Goal: Information Seeking & Learning: Learn about a topic

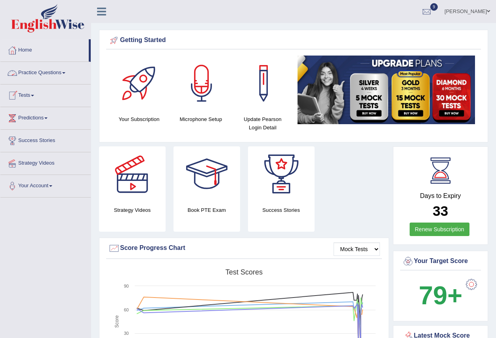
click at [34, 93] on link "Tests" at bounding box center [45, 94] width 90 height 20
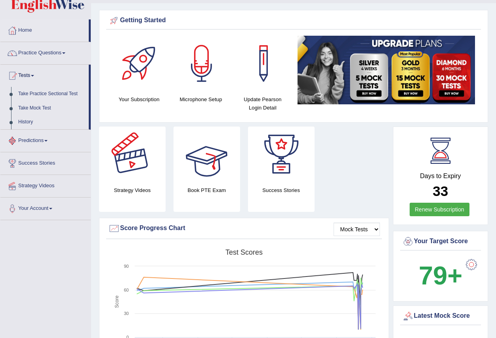
scroll to position [40, 0]
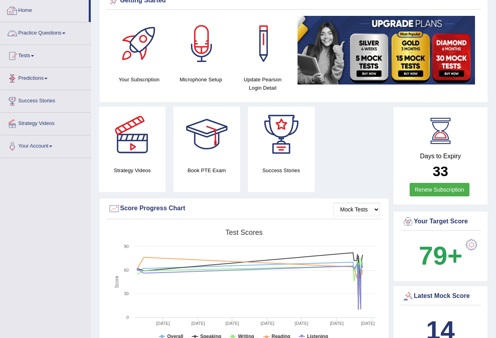
click at [24, 8] on link "Home" at bounding box center [44, 10] width 88 height 20
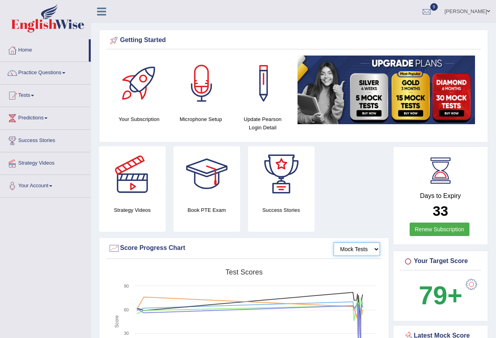
click at [377, 248] on select "Mock Tests" at bounding box center [357, 248] width 46 height 13
click at [334, 242] on select "Mock Tests" at bounding box center [357, 248] width 46 height 13
click at [409, 260] on div at bounding box center [408, 261] width 12 height 12
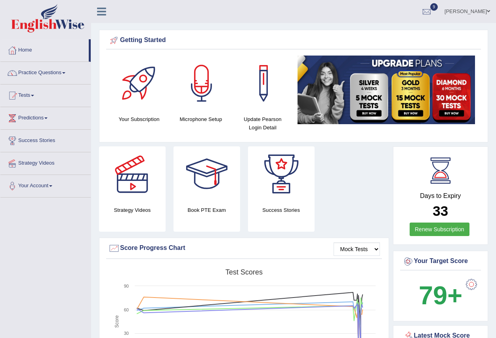
click at [409, 260] on div at bounding box center [408, 261] width 12 height 12
click at [437, 295] on b "79+" at bounding box center [441, 295] width 44 height 29
click at [436, 296] on b "79+" at bounding box center [441, 295] width 44 height 29
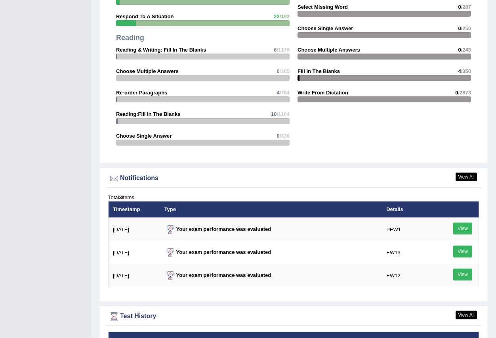
scroll to position [910, 0]
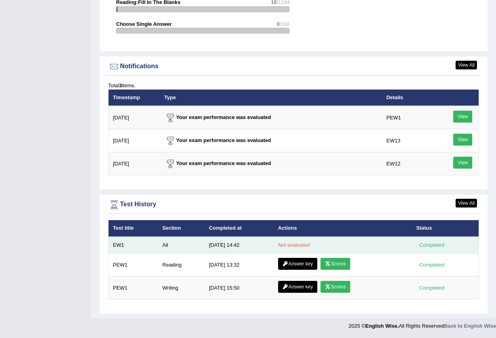
click at [433, 245] on div "Completed" at bounding box center [432, 245] width 31 height 8
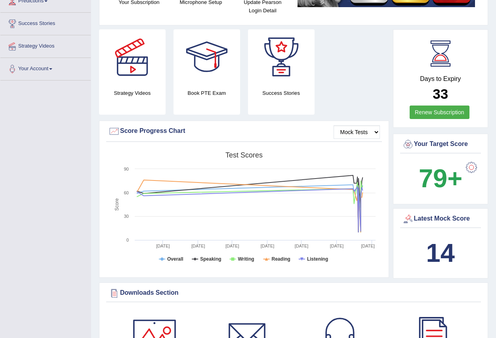
scroll to position [0, 0]
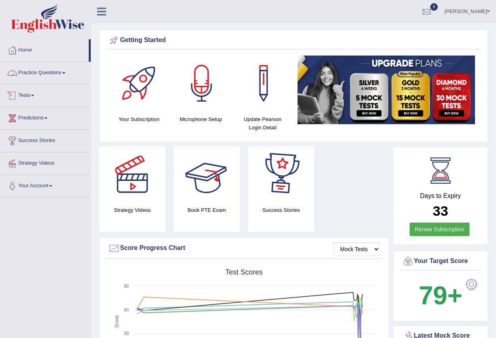
click at [50, 72] on link "Practice Questions" at bounding box center [45, 72] width 90 height 20
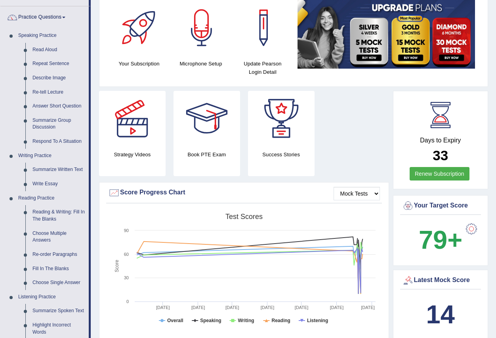
scroll to position [40, 0]
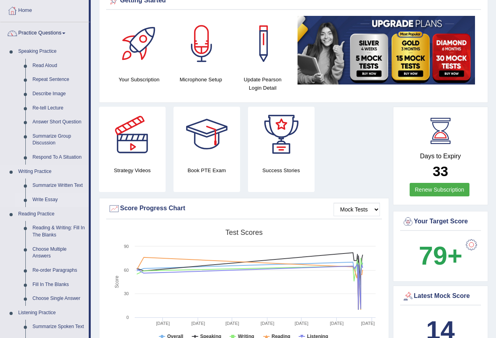
click at [46, 200] on link "Write Essay" at bounding box center [59, 200] width 60 height 14
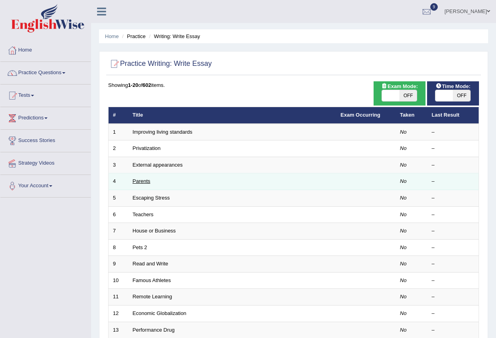
click at [141, 182] on link "Parents" at bounding box center [142, 181] width 18 height 6
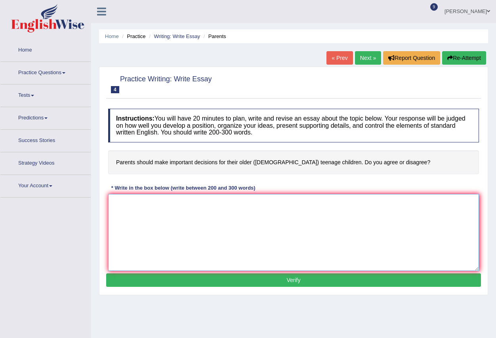
click at [176, 236] on textarea at bounding box center [293, 232] width 371 height 77
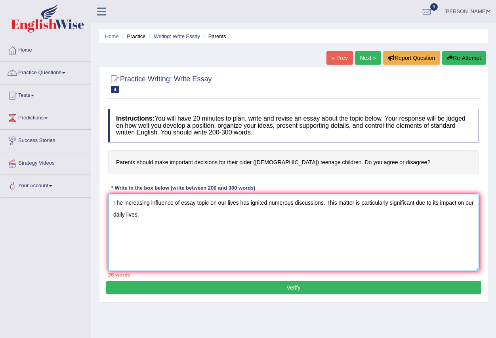
type textarea "The increasing influence of essay topic on our lives has ignited numerous discu…"
click at [27, 47] on link "Home" at bounding box center [45, 49] width 90 height 20
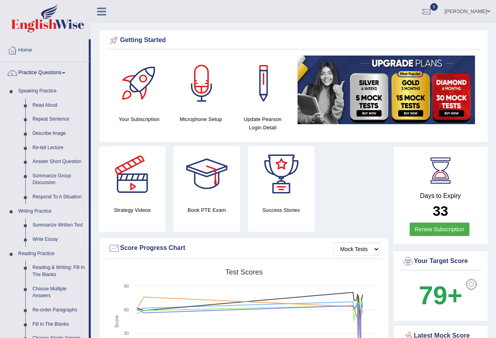
click at [48, 232] on link "Summarize Written Text" at bounding box center [59, 225] width 60 height 14
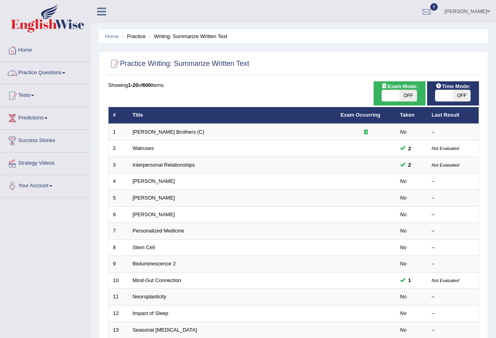
click at [65, 72] on span at bounding box center [63, 73] width 3 height 2
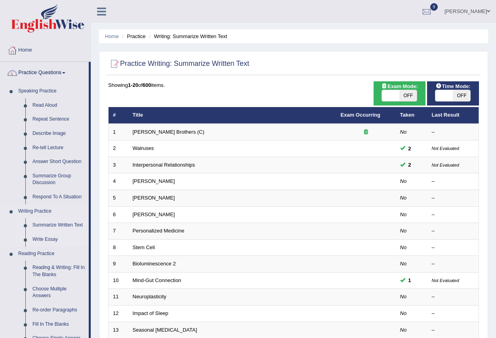
click at [37, 239] on link "Write Essay" at bounding box center [59, 239] width 60 height 14
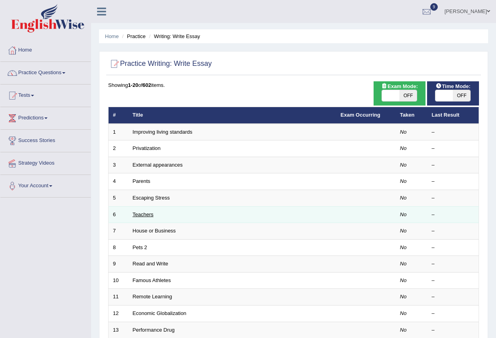
click at [147, 211] on link "Teachers" at bounding box center [143, 214] width 21 height 6
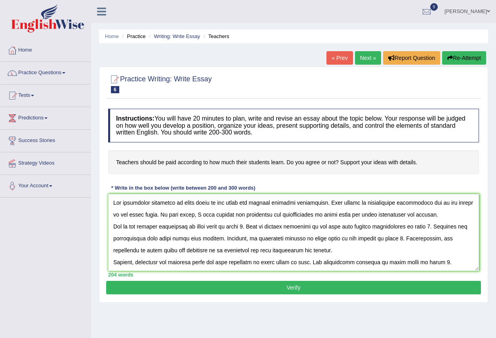
click at [208, 203] on textarea at bounding box center [293, 232] width 371 height 77
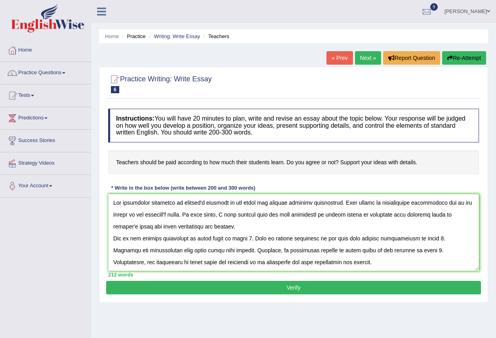
click at [292, 214] on textarea at bounding box center [293, 232] width 371 height 77
click at [328, 212] on textarea at bounding box center [293, 232] width 371 height 77
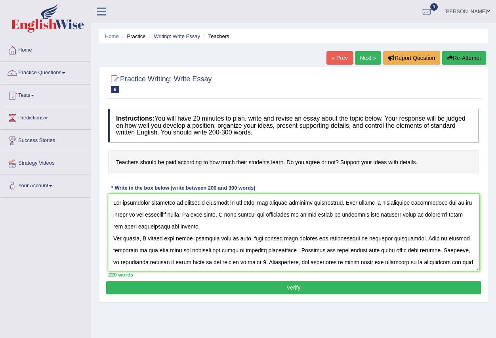
click at [140, 250] on textarea at bounding box center [293, 232] width 371 height 77
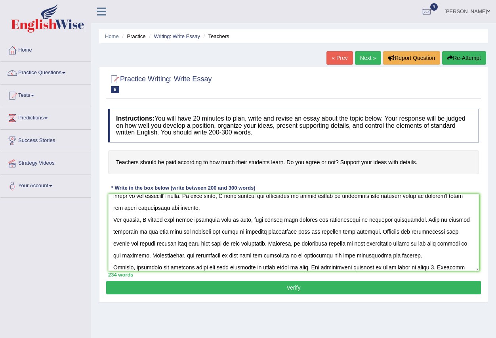
scroll to position [31, 0]
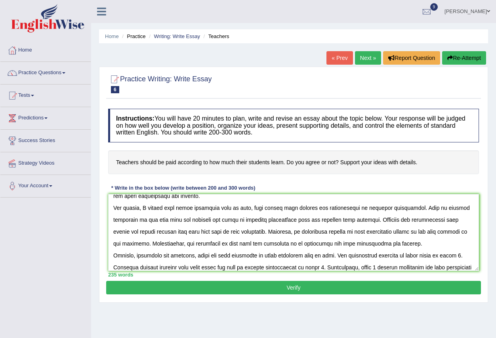
click at [443, 254] on textarea at bounding box center [293, 232] width 371 height 77
click at [436, 254] on textarea at bounding box center [293, 232] width 371 height 77
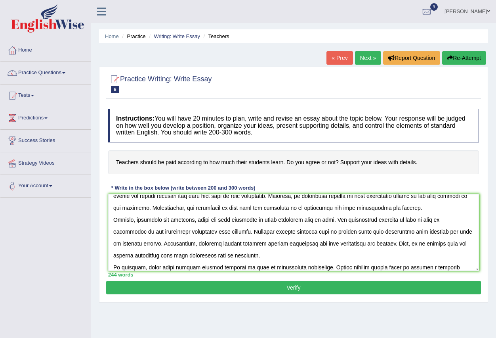
scroll to position [78, 0]
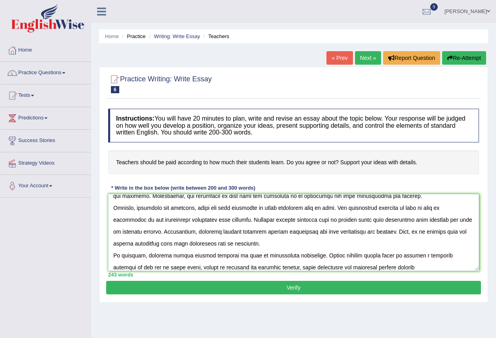
click at [157, 267] on textarea at bounding box center [293, 232] width 371 height 77
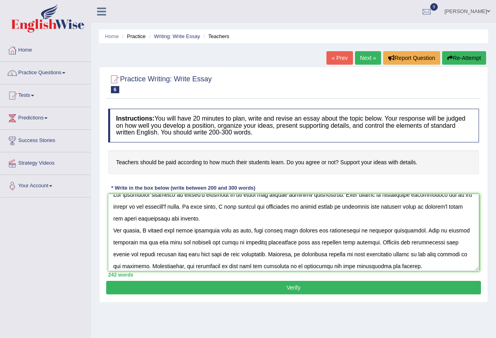
scroll to position [0, 0]
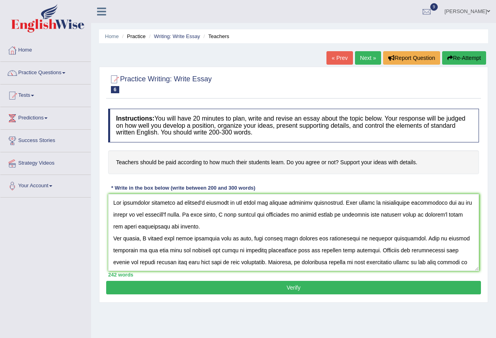
click at [129, 212] on textarea at bounding box center [293, 232] width 371 height 77
click at [451, 203] on textarea at bounding box center [293, 232] width 371 height 77
click at [170, 215] on textarea at bounding box center [293, 232] width 371 height 77
click at [171, 214] on textarea at bounding box center [293, 232] width 371 height 77
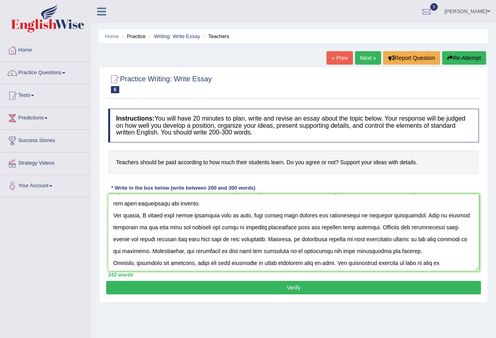
scroll to position [46, 0]
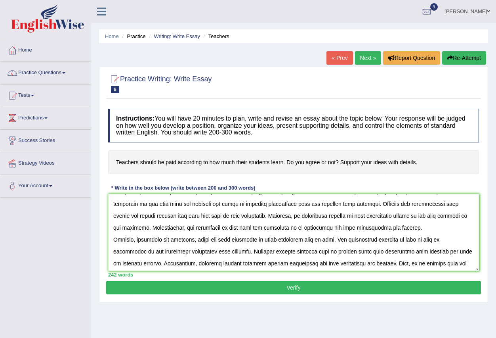
click at [272, 204] on textarea at bounding box center [293, 232] width 371 height 77
click at [367, 214] on textarea at bounding box center [293, 232] width 371 height 77
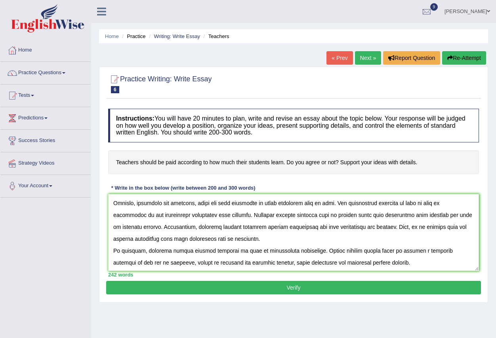
scroll to position [83, 0]
click at [319, 214] on textarea at bounding box center [293, 232] width 371 height 77
click at [459, 228] on textarea at bounding box center [293, 232] width 371 height 77
click at [253, 264] on textarea at bounding box center [293, 232] width 371 height 77
type textarea "The increasing influence of teacher's salaries on our lives has ignited numerou…"
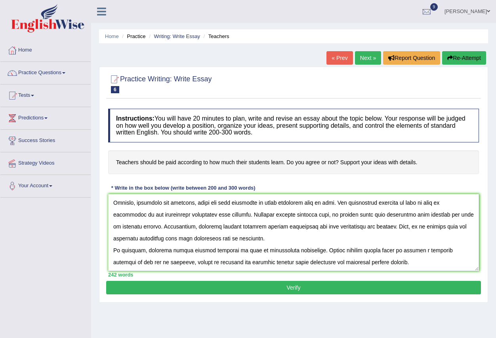
click at [344, 282] on button "Verify" at bounding box center [293, 287] width 375 height 13
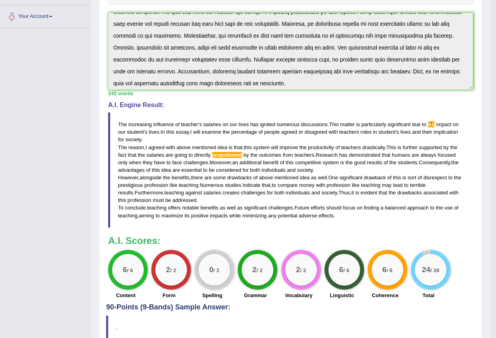
scroll to position [44, 0]
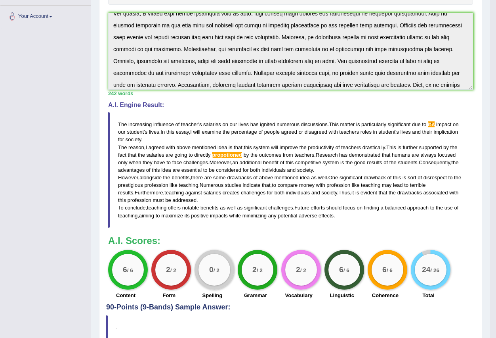
click at [204, 138] on blockquote "The increasing influence of teacher ' s salaries on our lives has ignited numer…" at bounding box center [290, 169] width 365 height 115
drag, startPoint x: 118, startPoint y: 123, endPoint x: 217, endPoint y: 199, distance: 125.5
click at [216, 202] on blockquote "The increasing influence of teacher ' s salaries on our lives has ignited numer…" at bounding box center [290, 169] width 365 height 115
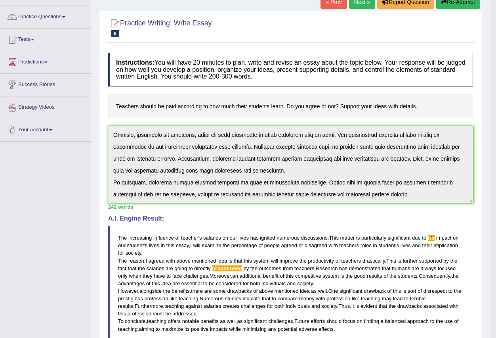
scroll to position [50, 0]
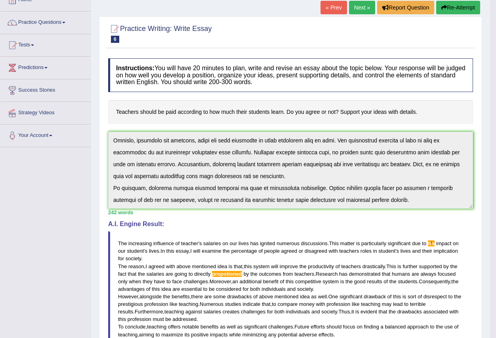
click at [464, 4] on button "Re-Attempt" at bounding box center [458, 7] width 44 height 13
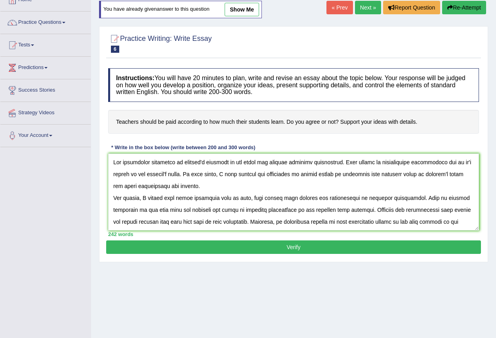
click at [458, 161] on textarea at bounding box center [293, 191] width 371 height 77
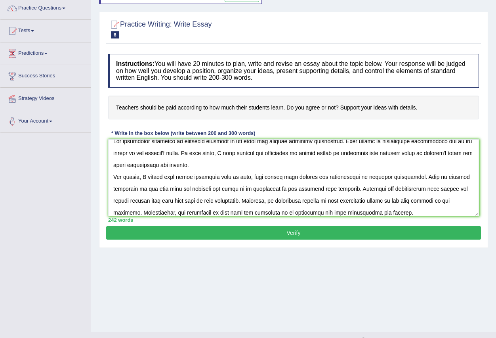
scroll to position [78, 0]
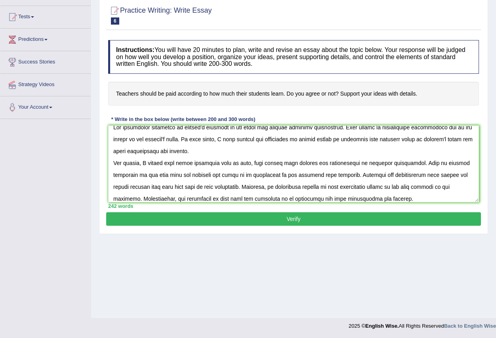
type textarea "The increasing influence of teacher's salaries on our lives has ignited numerou…"
click at [362, 216] on button "Verify" at bounding box center [293, 218] width 375 height 13
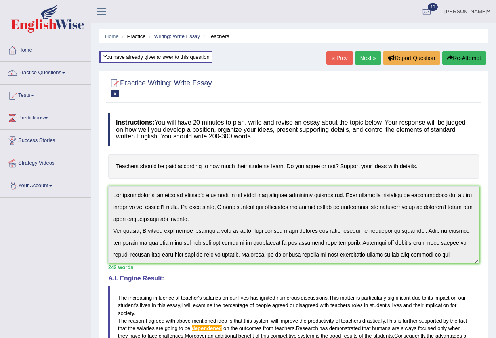
scroll to position [83, 0]
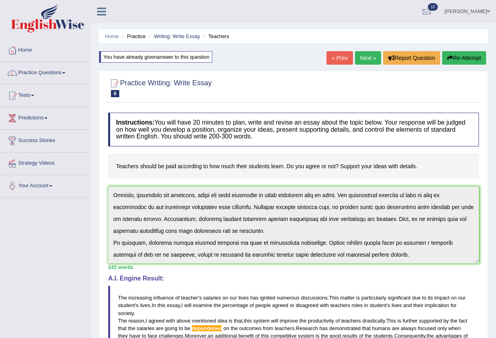
click at [424, 266] on div "Instructions: You will have 20 minutes to plan, write and revise an essay about…" at bounding box center [293, 293] width 375 height 368
click at [472, 61] on button "Re-Attempt" at bounding box center [464, 57] width 44 height 13
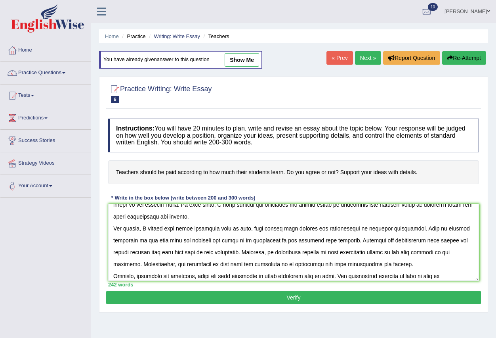
scroll to position [40, 0]
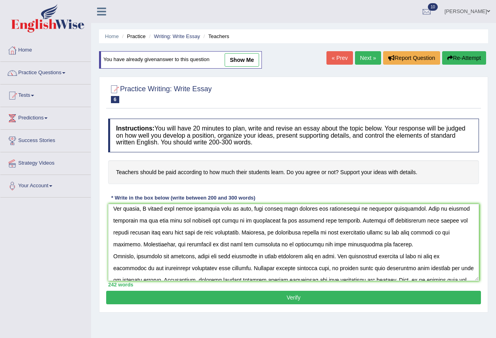
click at [249, 220] on textarea at bounding box center [293, 242] width 371 height 77
type textarea "The increasing influence of teacher's salaries on our lives has ignited numerou…"
click at [379, 299] on button "Verify" at bounding box center [293, 297] width 375 height 13
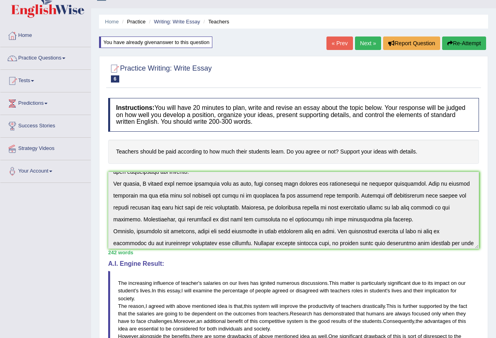
scroll to position [0, 0]
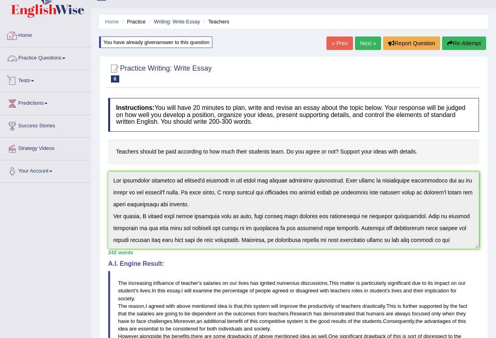
click at [28, 33] on link "Home" at bounding box center [45, 35] width 90 height 20
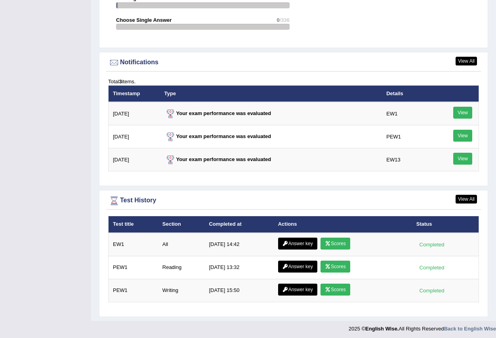
scroll to position [916, 0]
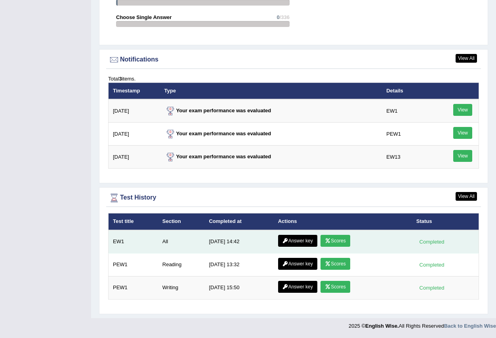
click at [335, 238] on link "Scores" at bounding box center [335, 241] width 29 height 12
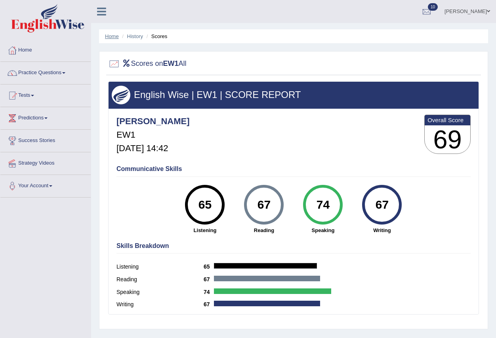
click at [110, 37] on link "Home" at bounding box center [112, 36] width 14 height 6
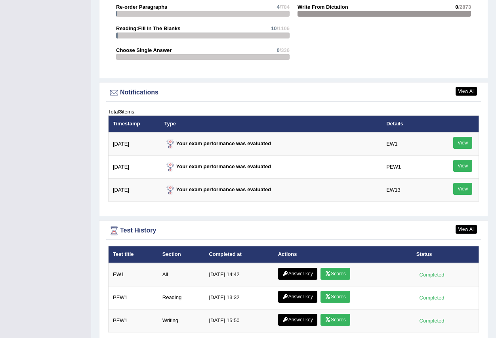
scroll to position [916, 0]
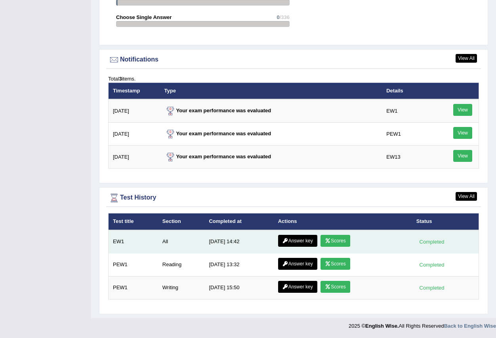
click at [288, 243] on link "Answer key" at bounding box center [297, 241] width 39 height 12
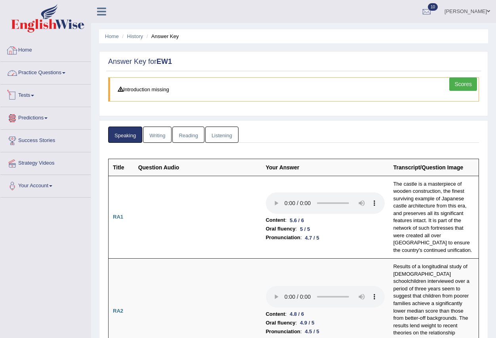
click at [27, 52] on link "Home" at bounding box center [45, 49] width 90 height 20
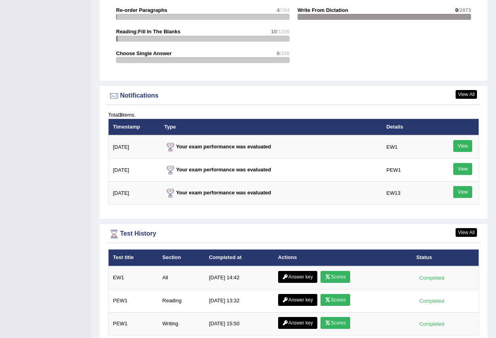
scroll to position [916, 0]
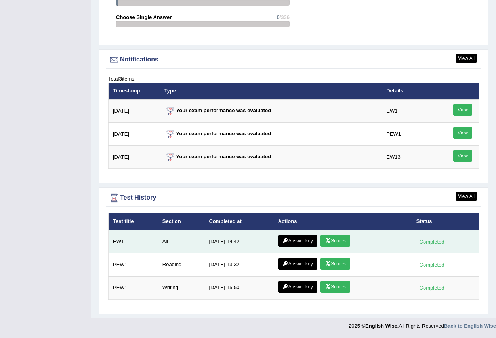
click at [296, 237] on link "Answer key" at bounding box center [297, 241] width 39 height 12
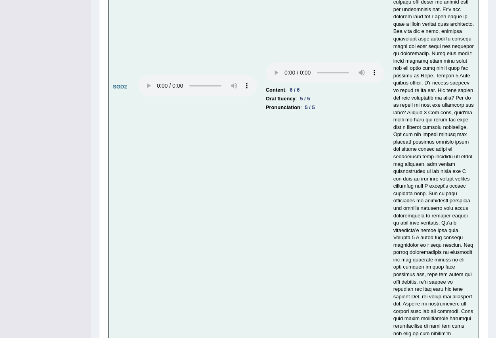
scroll to position [3089, 0]
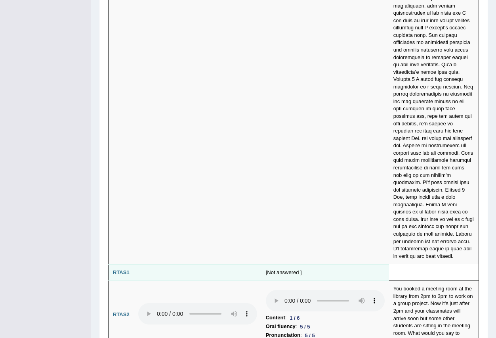
click at [304, 264] on td "[Not answered ]" at bounding box center [326, 272] width 128 height 17
click at [344, 264] on td "[Not answered ]" at bounding box center [326, 272] width 128 height 17
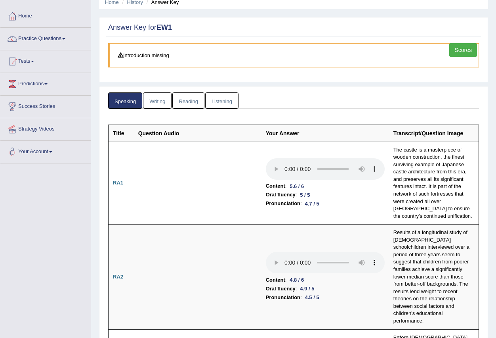
scroll to position [0, 0]
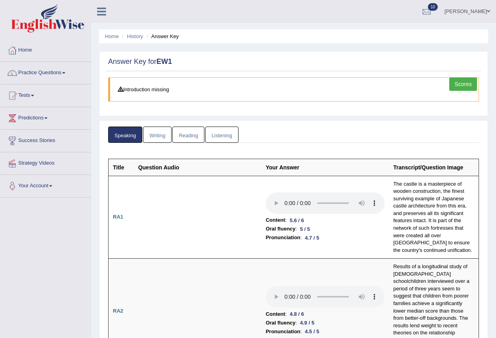
click at [157, 136] on link "Writing" at bounding box center [157, 134] width 29 height 16
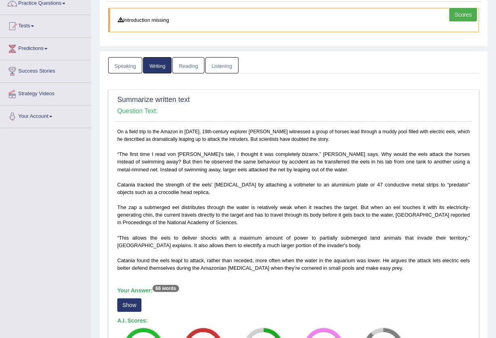
scroll to position [159, 0]
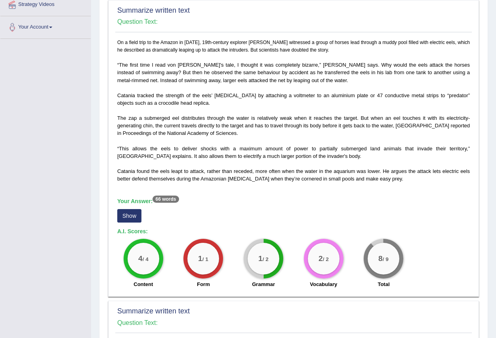
click at [131, 220] on button "Show" at bounding box center [129, 215] width 24 height 13
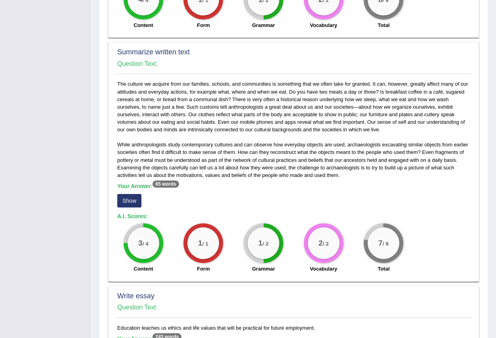
scroll to position [436, 0]
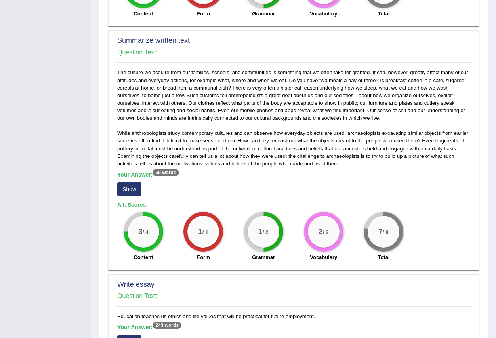
click at [138, 188] on button "Show" at bounding box center [129, 188] width 24 height 13
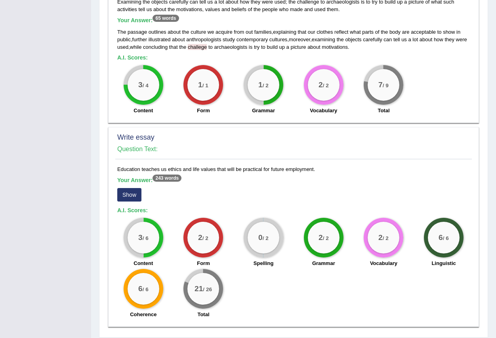
scroll to position [576, 0]
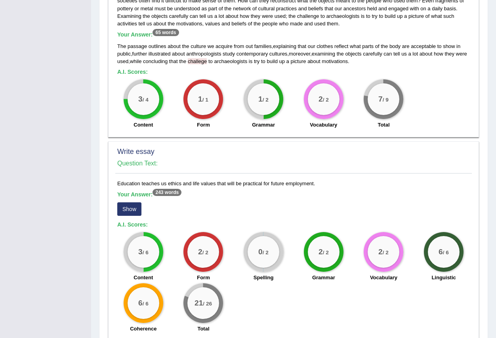
click at [136, 206] on button "Show" at bounding box center [129, 208] width 24 height 13
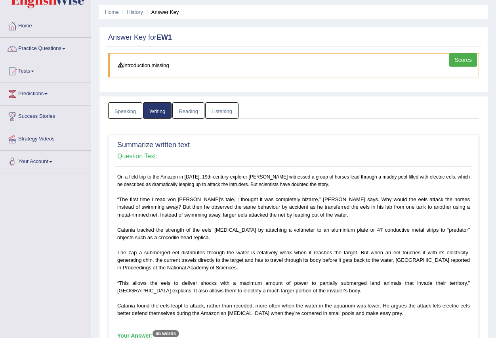
scroll to position [0, 0]
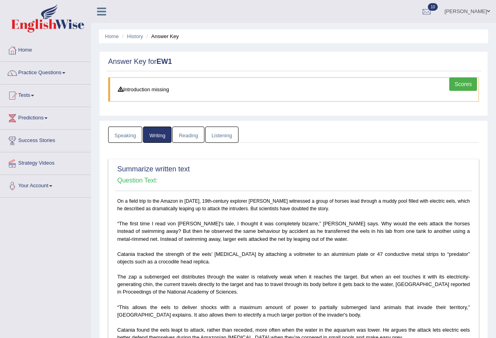
click at [184, 137] on link "Reading" at bounding box center [188, 134] width 32 height 16
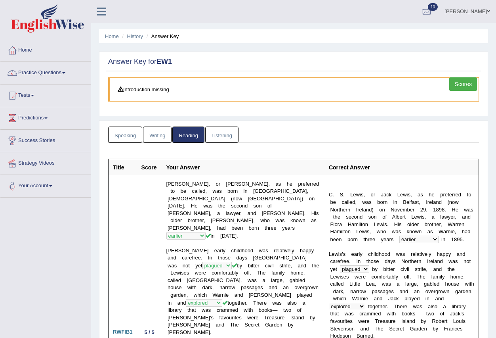
click at [224, 134] on link "Listening" at bounding box center [221, 134] width 33 height 16
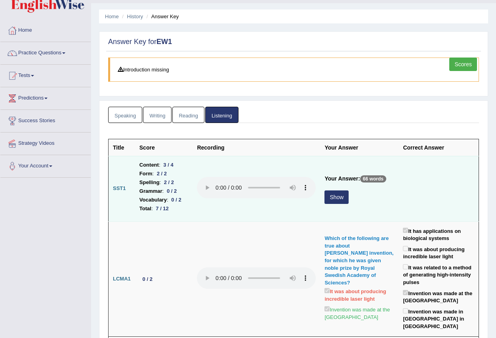
scroll to position [40, 0]
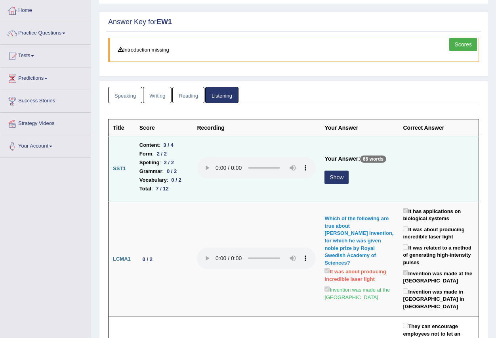
click at [336, 177] on button "Show" at bounding box center [337, 176] width 24 height 13
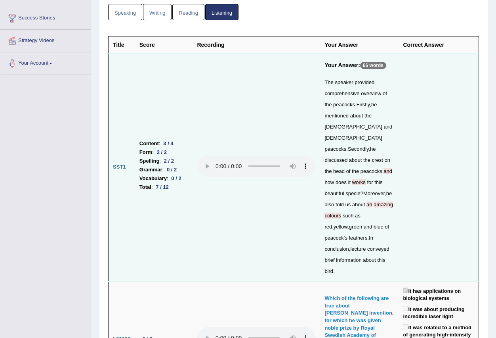
scroll to position [0, 0]
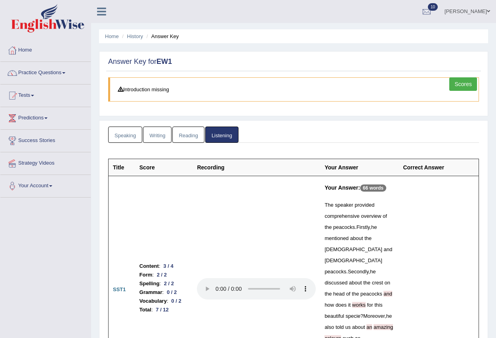
click at [115, 136] on link "Speaking" at bounding box center [125, 134] width 34 height 16
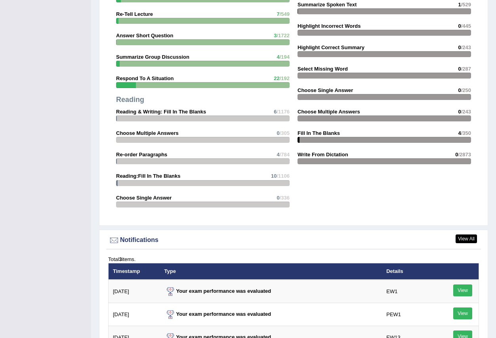
scroll to position [844, 0]
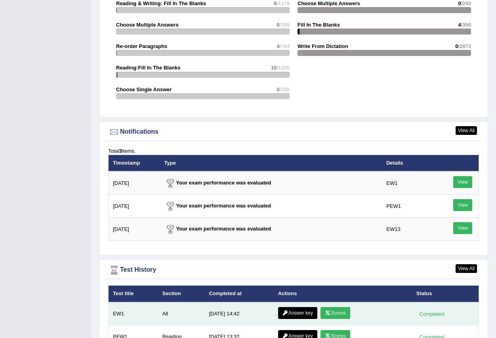
click at [342, 312] on link "Scores" at bounding box center [335, 313] width 29 height 12
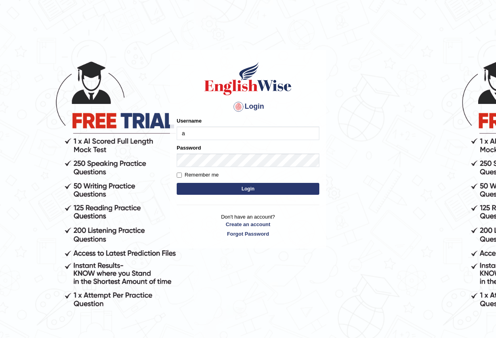
type input "Antonio2024"
click at [244, 187] on button "Login" at bounding box center [248, 189] width 143 height 12
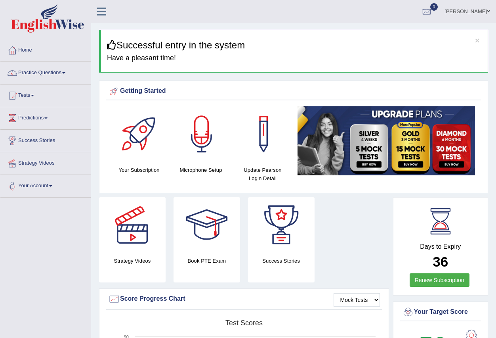
click at [65, 73] on span at bounding box center [63, 73] width 3 height 2
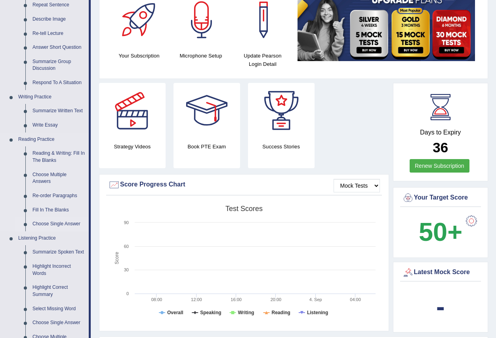
scroll to position [119, 0]
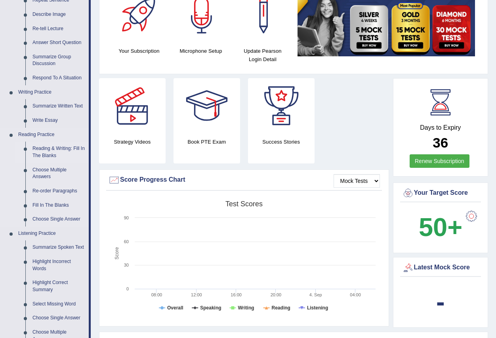
click at [66, 149] on link "Reading & Writing: Fill In The Blanks" at bounding box center [59, 151] width 60 height 21
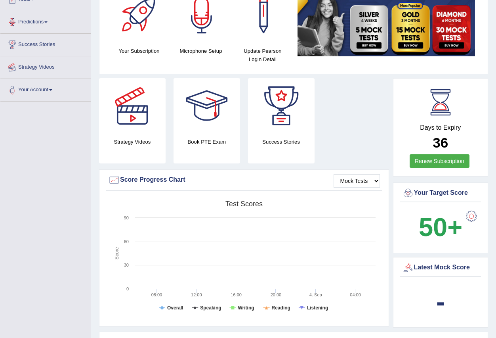
scroll to position [181, 0]
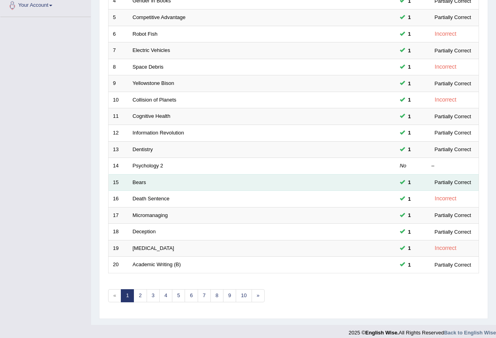
scroll to position [187, 0]
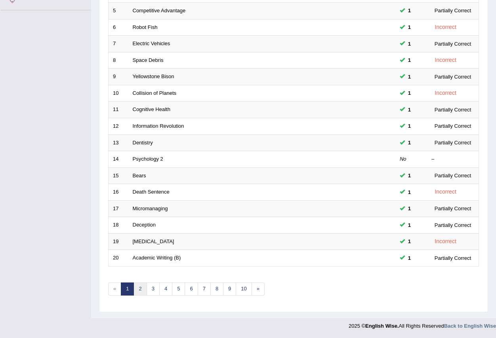
click at [137, 291] on link "2" at bounding box center [140, 288] width 13 height 13
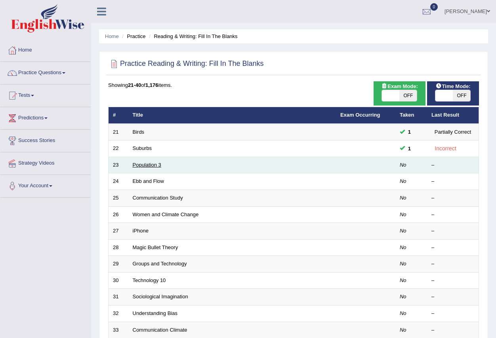
click at [149, 163] on link "Population 3" at bounding box center [147, 165] width 29 height 6
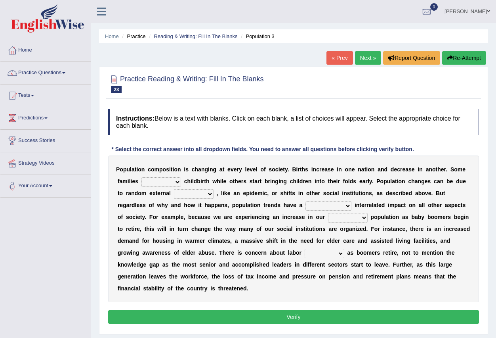
click at [177, 184] on select "demand default deliver delay" at bounding box center [161, 182] width 40 height 10
click at [99, 183] on div "Practice Reading & Writing: Fill In The Blanks 23 Population 3 Instructions: Be…" at bounding box center [293, 201] width 389 height 268
click at [177, 181] on select "demand default deliver delay" at bounding box center [161, 182] width 40 height 10
select select "deliver"
click at [141, 177] on select "demand default deliver delay" at bounding box center [161, 182] width 40 height 10
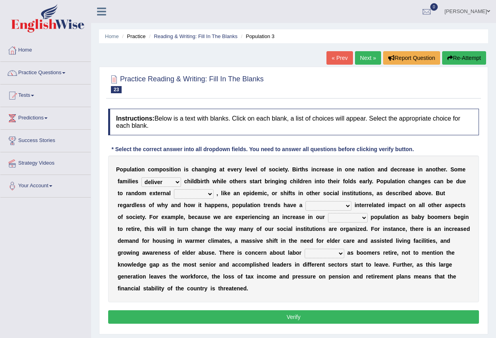
click at [212, 194] on select "variations fortune formation forces" at bounding box center [194, 194] width 40 height 10
select select "formation"
click at [174, 189] on select "variations fortune formation forces" at bounding box center [194, 194] width 40 height 10
click at [344, 206] on select "tremendous tenuous tremulous spontaneous" at bounding box center [329, 206] width 46 height 10
select select "tremendous"
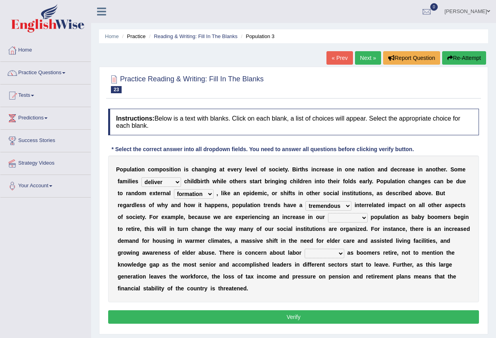
click at [306, 201] on select "tremendous tenuous tremulous spontaneous" at bounding box center [329, 206] width 46 height 10
click at [364, 218] on select "tertiary senior junior primary" at bounding box center [348, 218] width 40 height 10
select select "primary"
click at [328, 213] on select "tertiary senior junior primary" at bounding box center [348, 218] width 40 height 10
click at [342, 254] on select "shortcuts shortfalls shortages shorthand" at bounding box center [325, 254] width 40 height 10
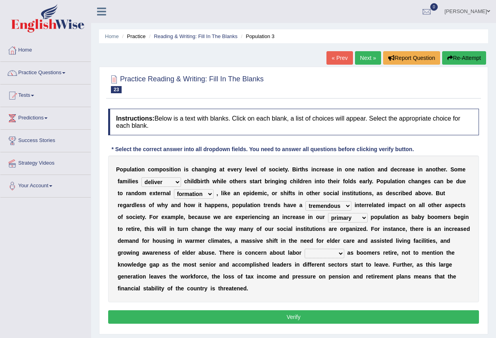
select select "shortages"
click at [305, 249] on select "shortcuts shortfalls shortages shorthand" at bounding box center [325, 254] width 40 height 10
click at [316, 315] on button "Verify" at bounding box center [293, 316] width 371 height 13
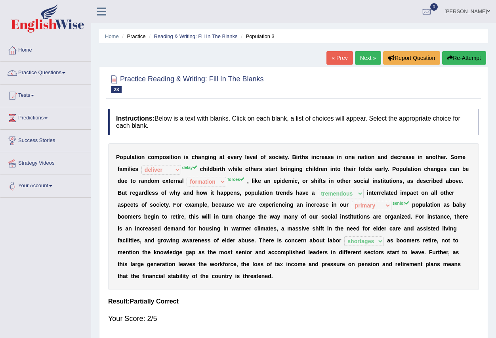
click at [65, 72] on span at bounding box center [63, 73] width 3 height 2
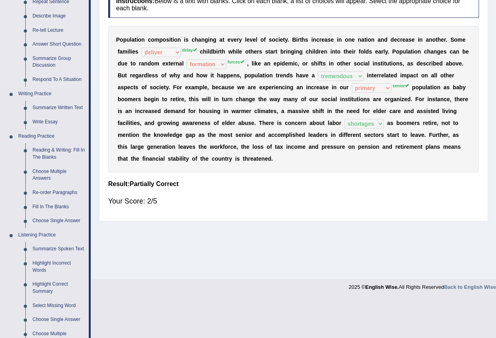
scroll to position [119, 0]
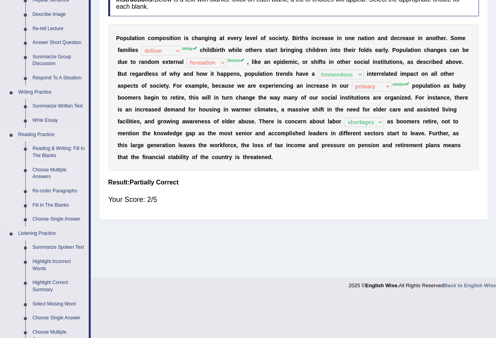
click at [60, 168] on link "Choose Multiple Answers" at bounding box center [59, 173] width 60 height 21
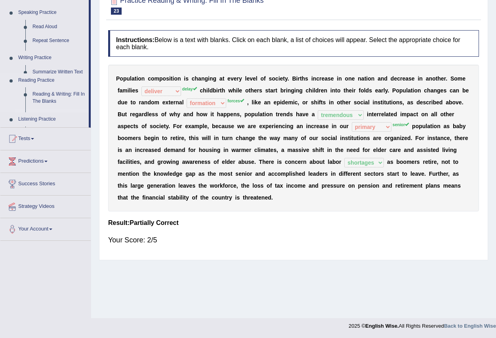
scroll to position [78, 0]
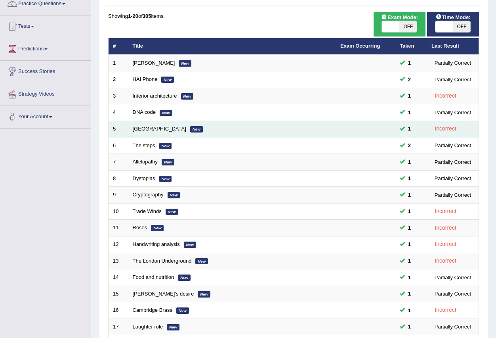
scroll to position [187, 0]
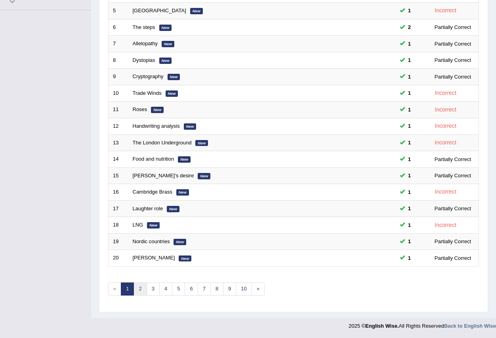
click at [139, 286] on link "2" at bounding box center [140, 288] width 13 height 13
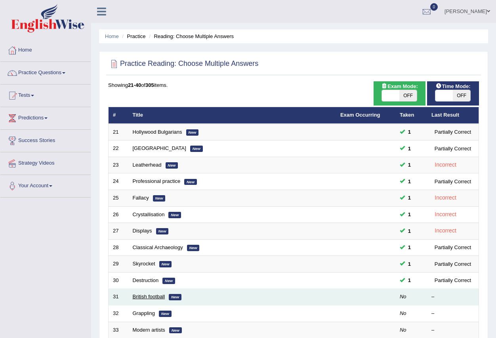
click at [155, 296] on link "British football" at bounding box center [149, 296] width 33 height 6
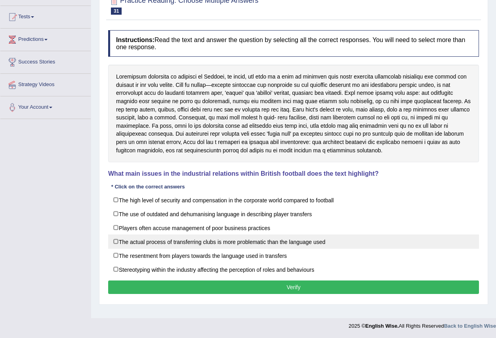
click at [116, 240] on label "The actual process of transferring clubs is more problematic than the language …" at bounding box center [293, 241] width 371 height 14
checkbox input "true"
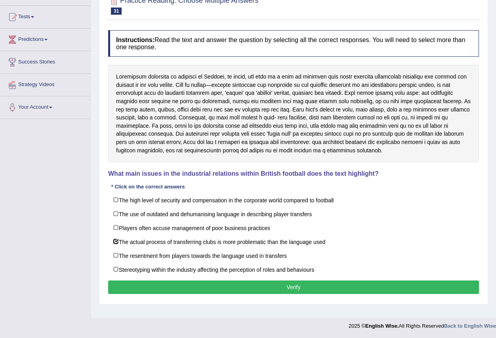
click at [270, 287] on button "Verify" at bounding box center [293, 286] width 371 height 13
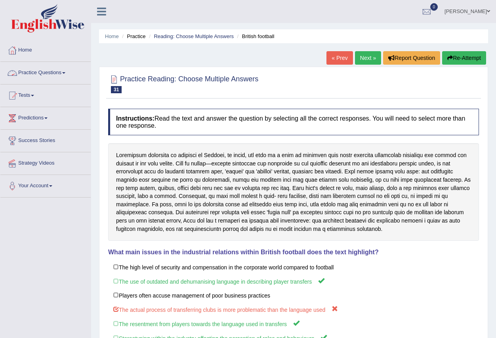
click at [66, 75] on link "Practice Questions" at bounding box center [45, 72] width 90 height 20
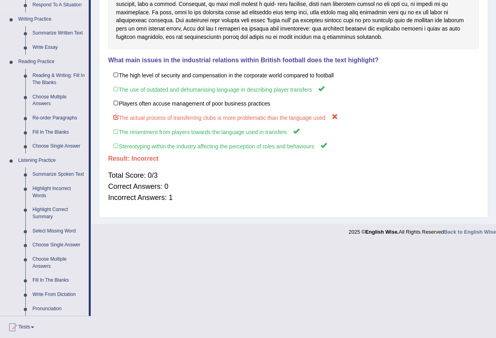
scroll to position [198, 0]
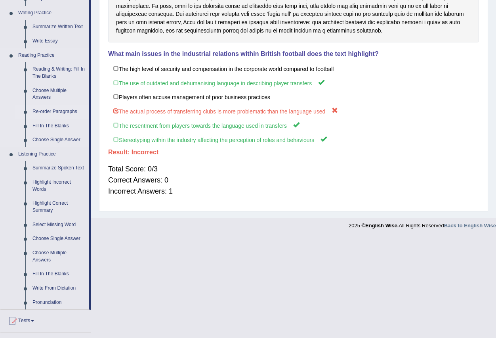
click at [49, 111] on link "Re-order Paragraphs" at bounding box center [59, 112] width 60 height 14
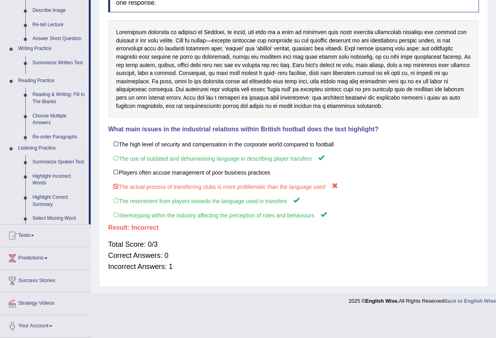
scroll to position [98, 0]
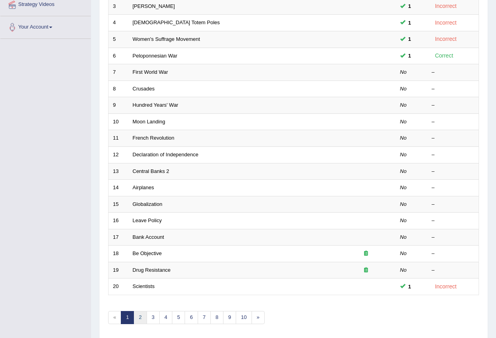
click at [140, 315] on link "2" at bounding box center [140, 317] width 13 height 13
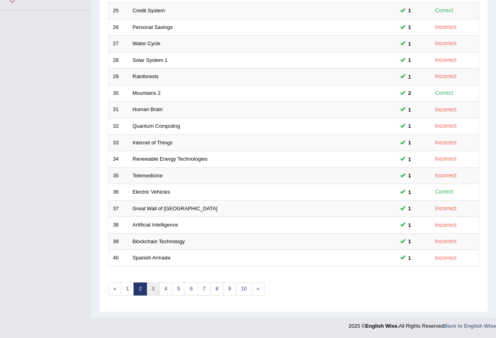
click at [153, 290] on link "3" at bounding box center [153, 288] width 13 height 13
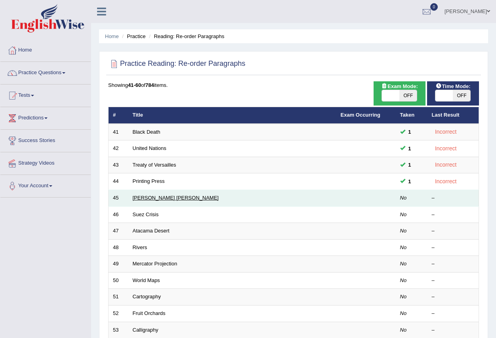
click at [145, 200] on link "Rosetta Stone" at bounding box center [176, 198] width 86 height 6
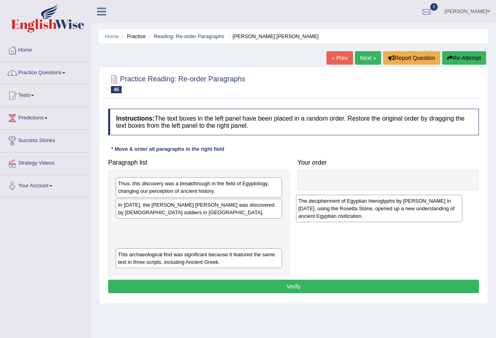
drag, startPoint x: 168, startPoint y: 231, endPoint x: 350, endPoint y: 204, distance: 183.9
click at [350, 204] on div "The decipherment of Egyptian hieroglyphs by Jean-Fran_ois Champollion in 1822, …" at bounding box center [379, 208] width 166 height 27
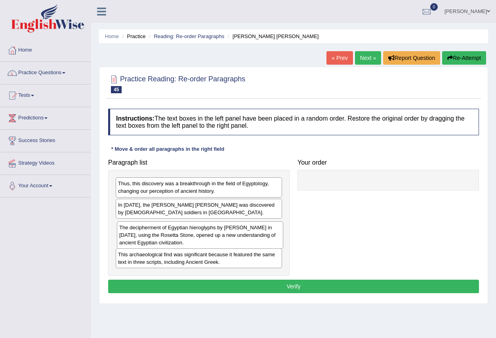
click at [168, 236] on div "The decipherment of Egyptian hieroglyphs by Jean-Fran_ois Champollion in 1822, …" at bounding box center [200, 234] width 166 height 27
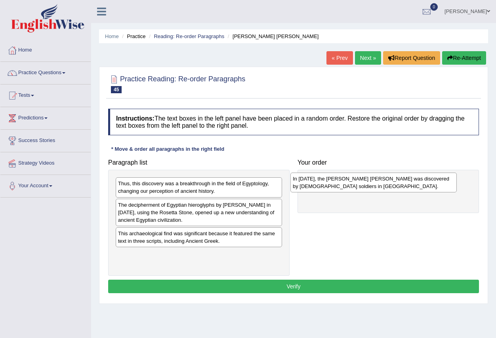
drag, startPoint x: 242, startPoint y: 222, endPoint x: 332, endPoint y: 186, distance: 96.8
click at [332, 186] on div "In 1799, the Rosetta Stone was discovered by French soldiers in Egypt." at bounding box center [374, 182] width 166 height 20
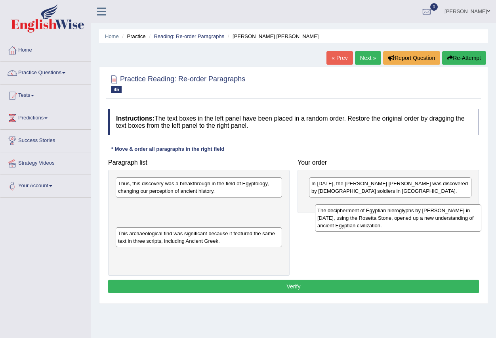
drag, startPoint x: 216, startPoint y: 208, endPoint x: 417, endPoint y: 214, distance: 201.0
click at [417, 214] on div "The decipherment of Egyptian hieroglyphs by Jean-Fran_ois Champollion in 1822, …" at bounding box center [398, 217] width 166 height 27
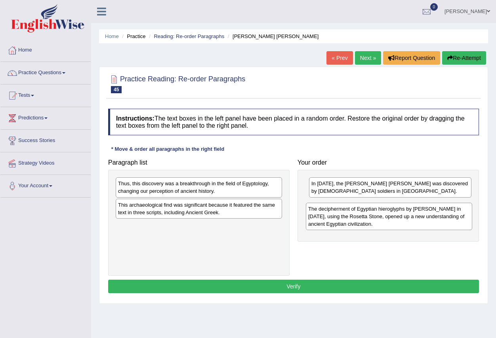
drag, startPoint x: 208, startPoint y: 212, endPoint x: 399, endPoint y: 216, distance: 190.3
click at [399, 216] on div "The decipherment of Egyptian hieroglyphs by Jean-Fran_ois Champollion in 1822, …" at bounding box center [389, 216] width 166 height 27
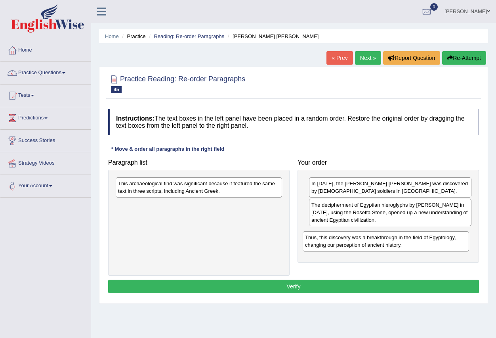
drag, startPoint x: 218, startPoint y: 189, endPoint x: 405, endPoint y: 243, distance: 194.7
click at [405, 243] on div "Thus, this discovery was a breakthrough in the field of Egyptology, changing ou…" at bounding box center [386, 241] width 166 height 20
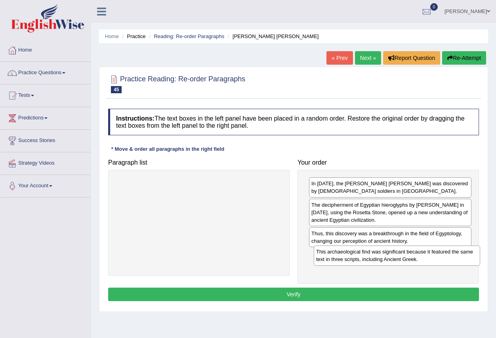
drag, startPoint x: 193, startPoint y: 190, endPoint x: 389, endPoint y: 256, distance: 206.1
click at [390, 258] on div "This archaeological find was significant because it featured the same text in t…" at bounding box center [397, 255] width 166 height 20
click at [297, 293] on button "Verify" at bounding box center [293, 293] width 371 height 13
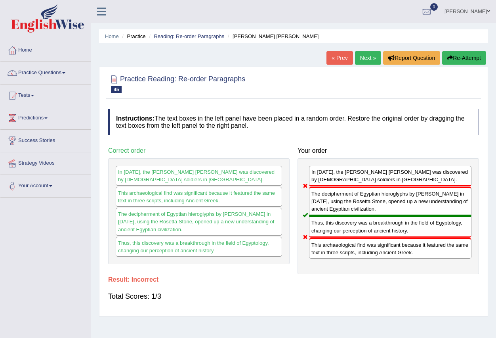
click at [365, 56] on link "Next »" at bounding box center [368, 57] width 26 height 13
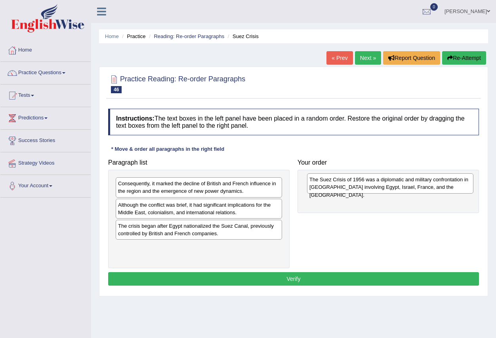
drag, startPoint x: 181, startPoint y: 186, endPoint x: 372, endPoint y: 182, distance: 191.5
click at [372, 182] on div "The Suez Crisis of 1956 was a diplomatic and military confrontation in Egypt in…" at bounding box center [390, 183] width 166 height 20
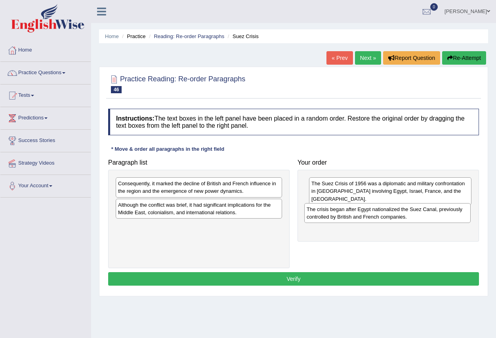
drag, startPoint x: 175, startPoint y: 233, endPoint x: 365, endPoint y: 215, distance: 190.7
click at [365, 215] on div "The crisis began after Egypt nationalized the Suez Canal, previously controlled…" at bounding box center [387, 213] width 166 height 20
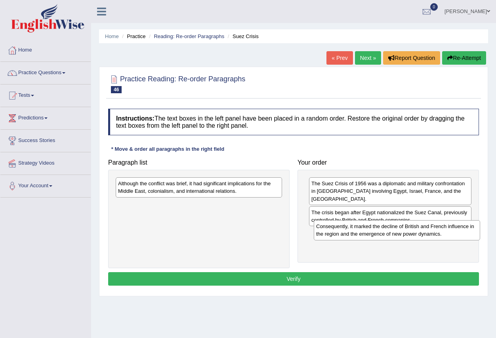
drag, startPoint x: 185, startPoint y: 189, endPoint x: 383, endPoint y: 232, distance: 202.7
click at [383, 232] on div "Consequently, it marked the decline of British and French influence in the regi…" at bounding box center [397, 230] width 166 height 20
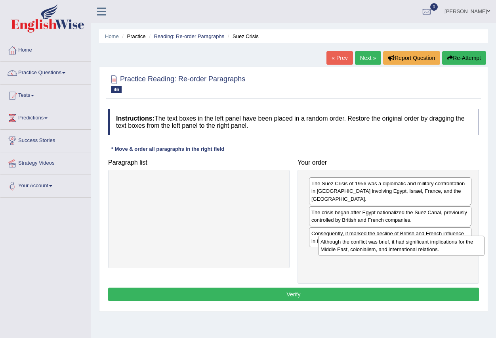
drag, startPoint x: 203, startPoint y: 185, endPoint x: 405, endPoint y: 243, distance: 210.7
click at [405, 243] on div "Although the conflict was brief, it had significant implications for the Middle…" at bounding box center [401, 245] width 166 height 20
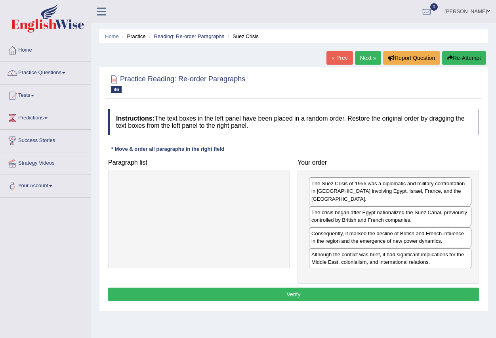
click at [329, 289] on button "Verify" at bounding box center [293, 293] width 371 height 13
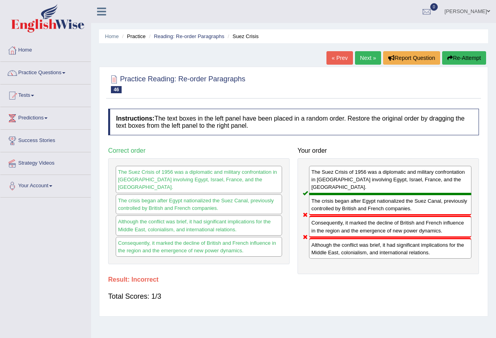
click at [364, 54] on link "Next »" at bounding box center [368, 57] width 26 height 13
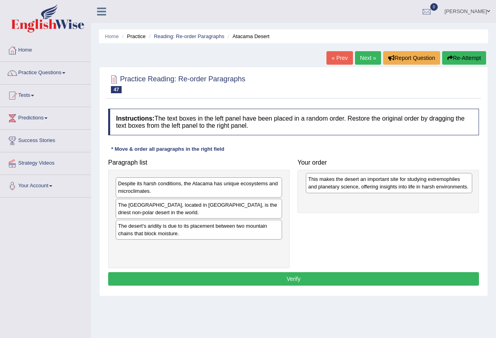
drag, startPoint x: 171, startPoint y: 190, endPoint x: 361, endPoint y: 186, distance: 190.3
click at [361, 186] on div "This makes the desert an important site for studying extremophiles and planetar…" at bounding box center [389, 183] width 166 height 20
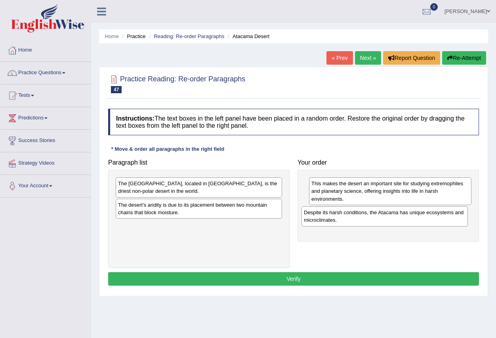
drag, startPoint x: 172, startPoint y: 187, endPoint x: 358, endPoint y: 216, distance: 188.1
click at [358, 216] on div "Despite its harsh conditions, the Atacama has unique ecosystems and microclimat…" at bounding box center [385, 216] width 166 height 20
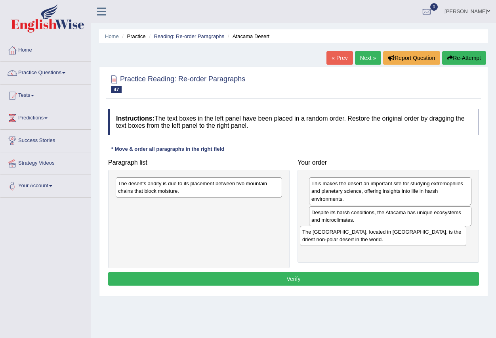
drag, startPoint x: 213, startPoint y: 187, endPoint x: 397, endPoint y: 236, distance: 190.5
click at [397, 236] on div "The Atacama Desert, located in South America, is the driest non-polar desert in…" at bounding box center [383, 236] width 166 height 20
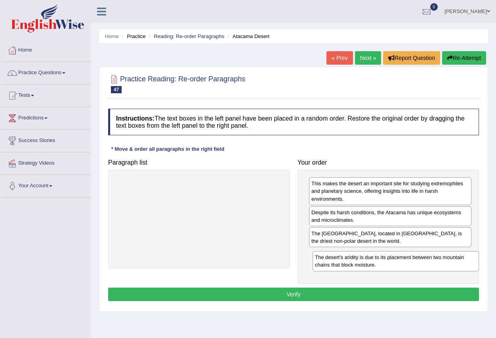
drag, startPoint x: 231, startPoint y: 190, endPoint x: 425, endPoint y: 260, distance: 206.2
click at [425, 260] on div "The desert's aridity is due to its placement between two mountain chains that b…" at bounding box center [396, 261] width 166 height 20
click at [327, 293] on button "Verify" at bounding box center [293, 293] width 371 height 13
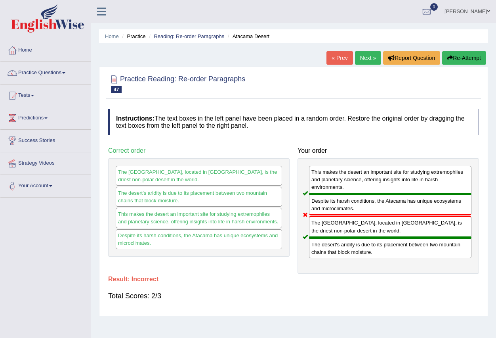
click at [359, 60] on link "Next »" at bounding box center [368, 57] width 26 height 13
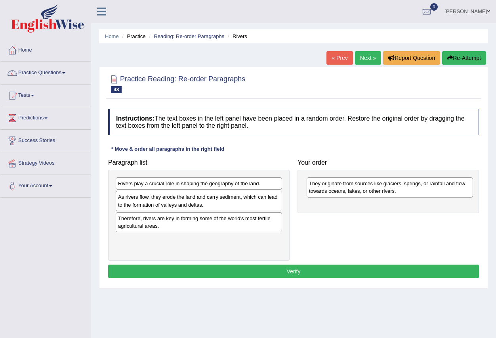
drag, startPoint x: 205, startPoint y: 189, endPoint x: 396, endPoint y: 189, distance: 191.0
click at [396, 189] on div "They originate from sources like glaciers, springs, or rainfall and flow toward…" at bounding box center [390, 187] width 166 height 20
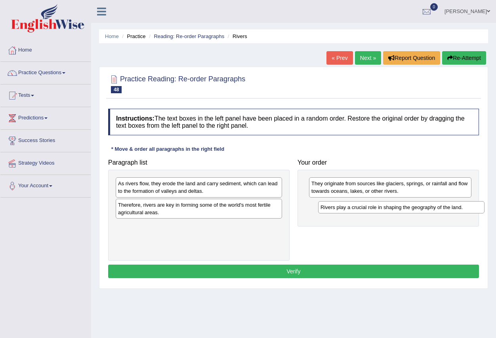
drag, startPoint x: 212, startPoint y: 179, endPoint x: 403, endPoint y: 207, distance: 192.3
click at [403, 207] on div "Rivers play a crucial role in shaping the geography of the land." at bounding box center [401, 207] width 166 height 12
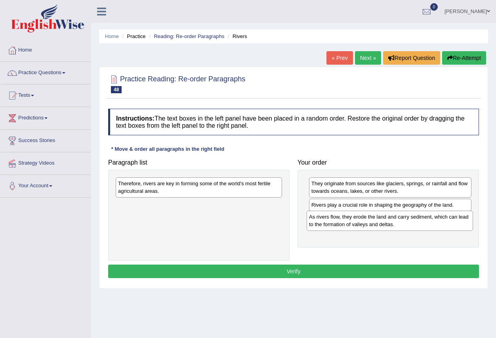
drag, startPoint x: 196, startPoint y: 187, endPoint x: 387, endPoint y: 221, distance: 193.9
click at [387, 221] on div "As rivers flow, they erode the land and carry sediment, which can lead to the f…" at bounding box center [390, 220] width 166 height 20
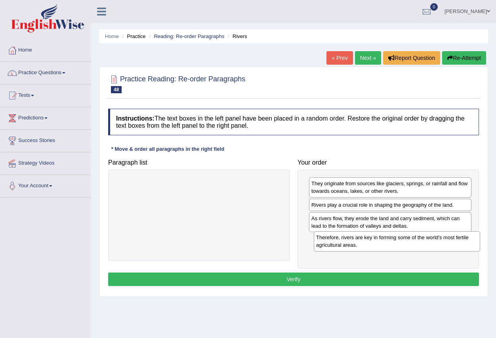
drag, startPoint x: 236, startPoint y: 189, endPoint x: 434, endPoint y: 243, distance: 205.4
click at [434, 243] on div "Therefore, rivers are key in forming some of the world's most fertile agricultu…" at bounding box center [397, 241] width 166 height 20
click at [294, 279] on button "Verify" at bounding box center [293, 278] width 371 height 13
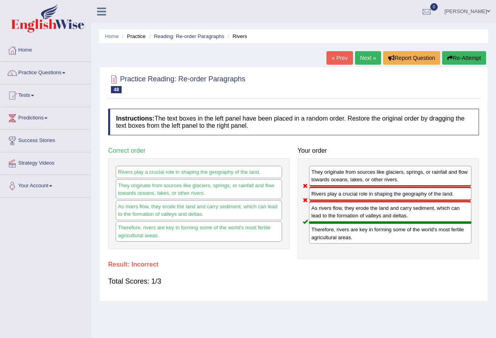
click at [369, 57] on link "Next »" at bounding box center [368, 57] width 26 height 13
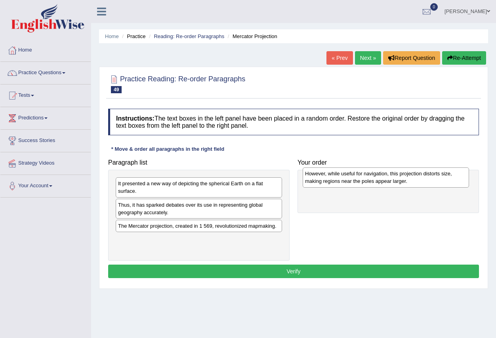
drag, startPoint x: 172, startPoint y: 189, endPoint x: 359, endPoint y: 179, distance: 187.3
click at [359, 179] on div "However, while useful for navigation, this projection distorts size, making reg…" at bounding box center [386, 177] width 166 height 20
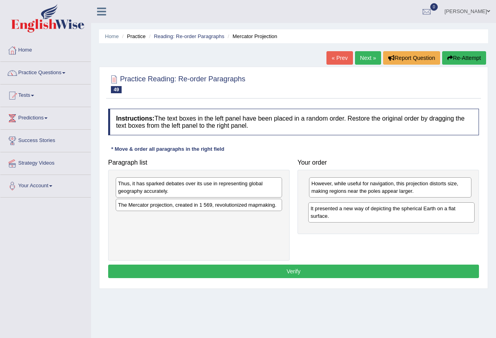
drag, startPoint x: 185, startPoint y: 189, endPoint x: 378, endPoint y: 214, distance: 194.2
click at [378, 214] on div "It presented a new way of depicting the spherical Earth on a flat surface." at bounding box center [391, 212] width 166 height 20
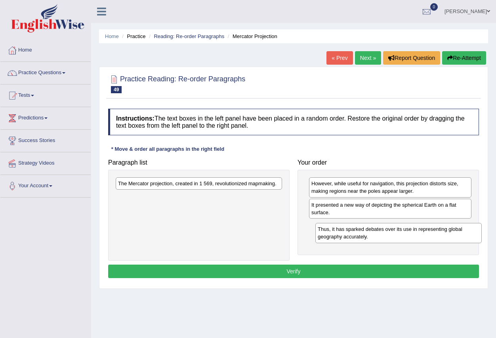
drag, startPoint x: 214, startPoint y: 190, endPoint x: 394, endPoint y: 237, distance: 186.4
click at [394, 237] on div "Thus, it has sparked debates over its use in representing global geography accu…" at bounding box center [398, 233] width 166 height 20
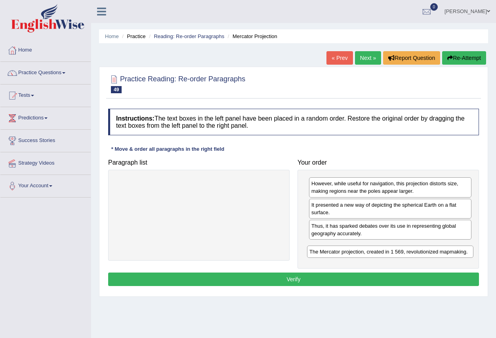
drag, startPoint x: 208, startPoint y: 187, endPoint x: 400, endPoint y: 256, distance: 203.2
click at [400, 256] on div "The Mercator projection, created in 1 569, revolutionized mapmaking." at bounding box center [390, 251] width 166 height 12
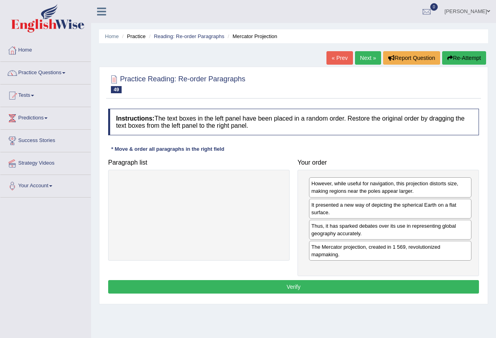
click at [275, 287] on button "Verify" at bounding box center [293, 286] width 371 height 13
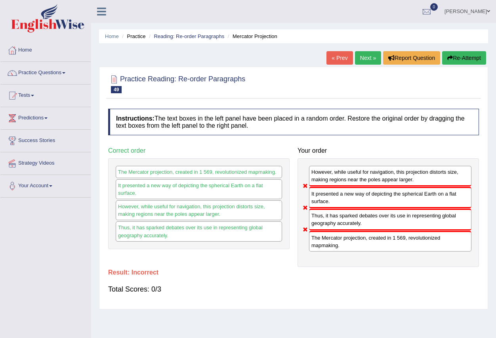
click at [361, 57] on link "Next »" at bounding box center [368, 57] width 26 height 13
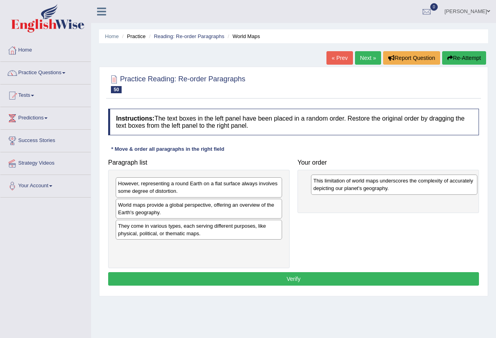
drag, startPoint x: 196, startPoint y: 190, endPoint x: 389, endPoint y: 182, distance: 192.8
click at [390, 186] on div "This limitation of world maps underscores the complexity of accurately depictin…" at bounding box center [394, 184] width 166 height 20
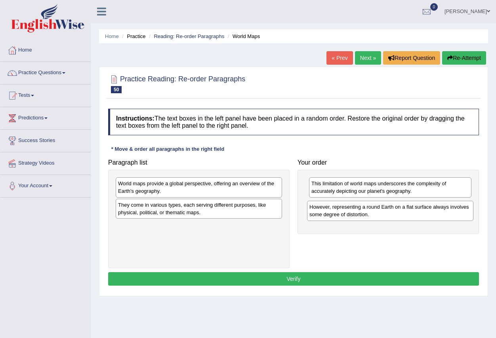
drag, startPoint x: 272, startPoint y: 199, endPoint x: 423, endPoint y: 212, distance: 151.6
click at [423, 212] on div "However, representing a round Earth on a flat surface always involves some degr…" at bounding box center [390, 211] width 166 height 20
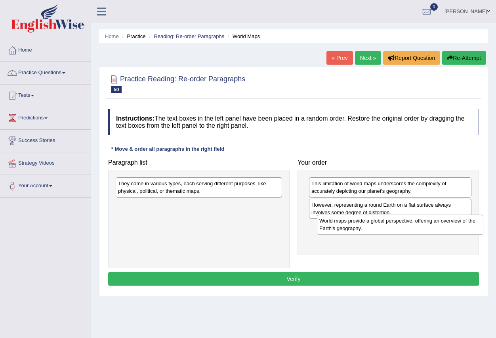
drag, startPoint x: 298, startPoint y: 200, endPoint x: 430, endPoint y: 226, distance: 134.6
click at [430, 226] on div "World maps provide a global perspective, offering an overview of the Earth's ge…" at bounding box center [400, 224] width 166 height 20
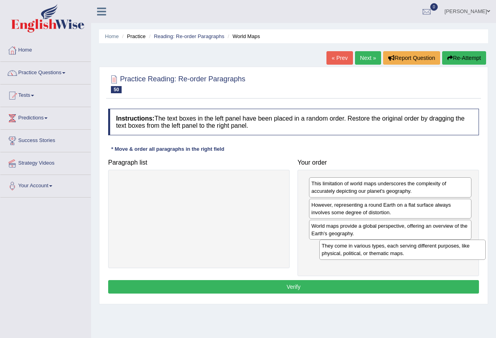
drag, startPoint x: 213, startPoint y: 192, endPoint x: 417, endPoint y: 254, distance: 213.0
click at [417, 254] on div "They come in various types, each serving different purposes, like physical, pol…" at bounding box center [402, 249] width 166 height 20
click at [297, 287] on button "Verify" at bounding box center [293, 286] width 371 height 13
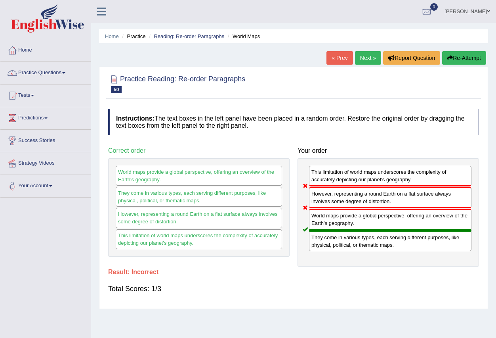
click at [363, 61] on link "Next »" at bounding box center [368, 57] width 26 height 13
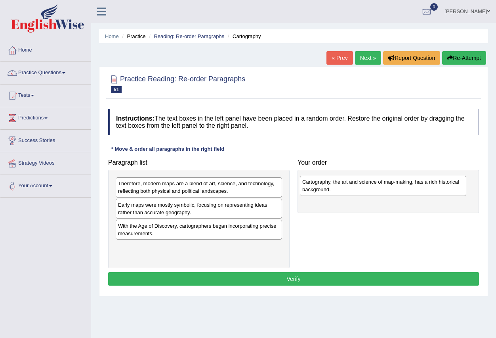
drag, startPoint x: 191, startPoint y: 189, endPoint x: 374, endPoint y: 187, distance: 183.1
click at [374, 187] on div "Cartography, the art and science of map-making, has a rich historical backgroun…" at bounding box center [383, 186] width 166 height 20
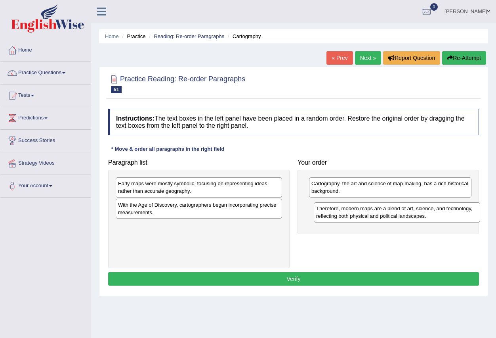
drag, startPoint x: 211, startPoint y: 190, endPoint x: 409, endPoint y: 215, distance: 199.7
click at [409, 215] on div "Therefore, modern maps are a blend of art, science, and technology, reflecting …" at bounding box center [397, 212] width 166 height 20
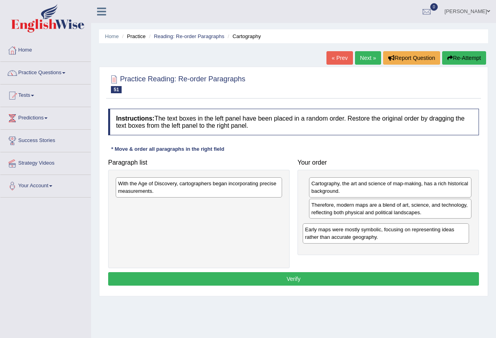
drag, startPoint x: 217, startPoint y: 193, endPoint x: 404, endPoint y: 239, distance: 192.6
click at [404, 239] on div "Early maps were mostly symbolic, focusing on representing ideas rather than acc…" at bounding box center [386, 233] width 166 height 20
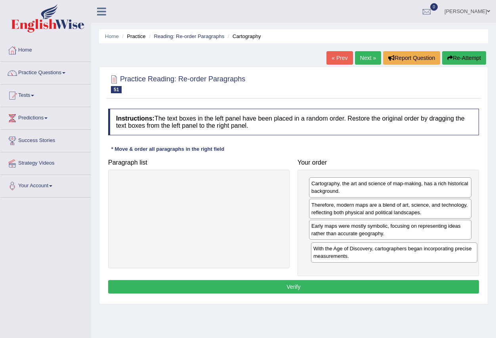
drag, startPoint x: 177, startPoint y: 192, endPoint x: 369, endPoint y: 253, distance: 202.1
click at [371, 256] on div "With the Age of Discovery, cartographers began incorporating precise measuremen…" at bounding box center [394, 252] width 166 height 20
click at [300, 286] on button "Verify" at bounding box center [293, 286] width 371 height 13
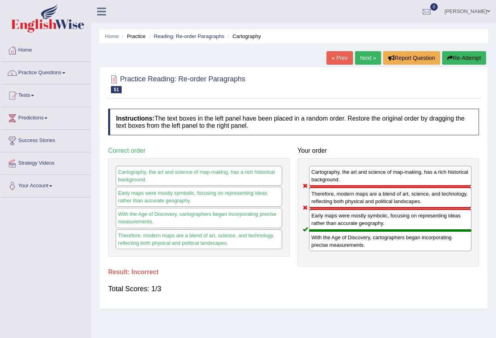
click at [357, 58] on link "Next »" at bounding box center [368, 57] width 26 height 13
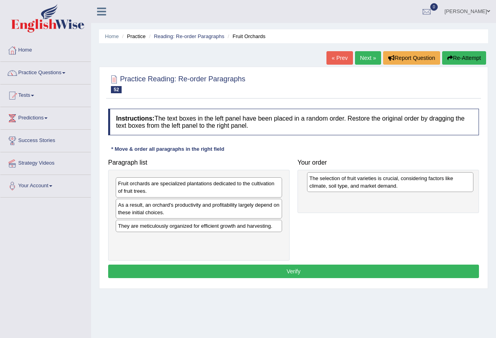
drag, startPoint x: 180, startPoint y: 208, endPoint x: 365, endPoint y: 186, distance: 187.3
click at [365, 186] on div "The selection of fruit varieties is crucial, considering factors like climate, …" at bounding box center [390, 182] width 166 height 20
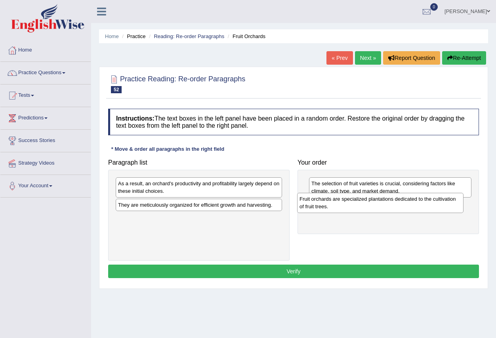
drag, startPoint x: 261, startPoint y: 222, endPoint x: 365, endPoint y: 206, distance: 105.1
click at [365, 206] on div "Fruit orchards are specialized plantations dedicated to the cultivation of frui…" at bounding box center [380, 203] width 166 height 20
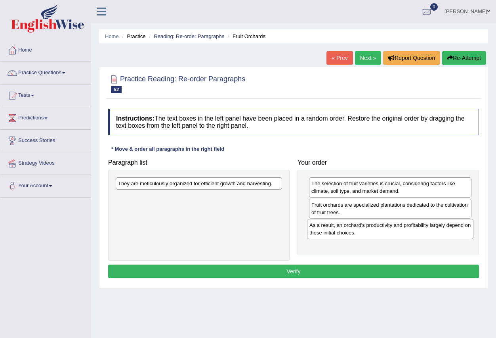
drag, startPoint x: 229, startPoint y: 193, endPoint x: 403, endPoint y: 229, distance: 177.3
click at [403, 229] on div "As a result, an orchard's productivity and profitability largely depend on thes…" at bounding box center [390, 229] width 166 height 20
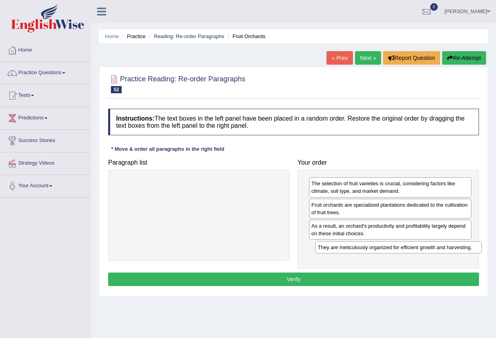
drag, startPoint x: 216, startPoint y: 185, endPoint x: 414, endPoint y: 250, distance: 208.6
click at [414, 250] on div "They are meticulously organized for efficient growth and harvesting." at bounding box center [398, 247] width 166 height 12
click at [314, 277] on button "Verify" at bounding box center [293, 278] width 371 height 13
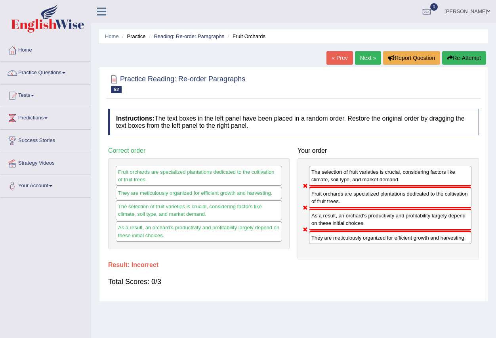
click at [367, 60] on link "Next »" at bounding box center [368, 57] width 26 height 13
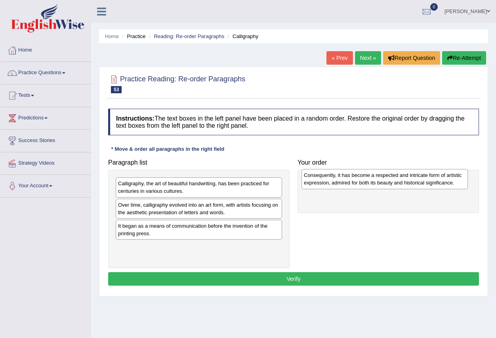
drag, startPoint x: 161, startPoint y: 186, endPoint x: 347, endPoint y: 178, distance: 186.1
click at [347, 178] on div "Consequently, it has become a respected and intricate form of artistic expressi…" at bounding box center [385, 179] width 166 height 20
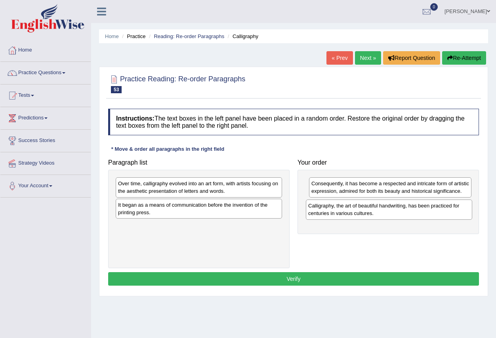
drag, startPoint x: 275, startPoint y: 194, endPoint x: 405, endPoint y: 210, distance: 131.3
click at [405, 210] on div "Calligraphy, the art of beautiful handwriting, has been practiced for centuries…" at bounding box center [389, 209] width 166 height 20
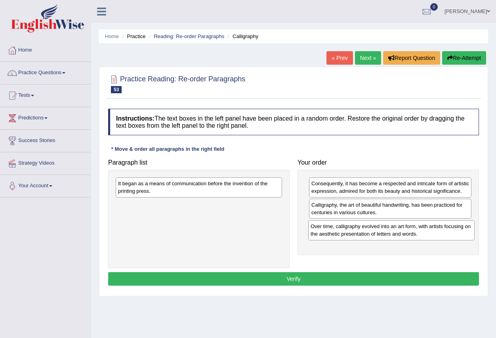
drag, startPoint x: 202, startPoint y: 187, endPoint x: 394, endPoint y: 230, distance: 197.3
click at [394, 230] on div "Over time, calligraphy evolved into an art form, with artists focusing on the a…" at bounding box center [391, 230] width 166 height 20
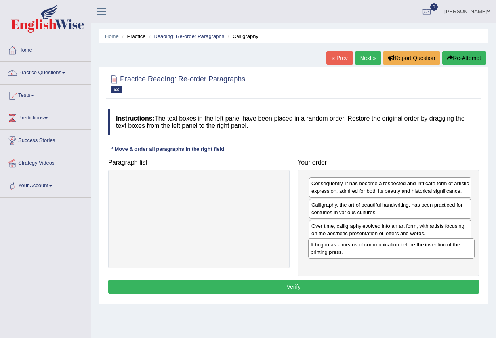
drag, startPoint x: 218, startPoint y: 189, endPoint x: 411, endPoint y: 250, distance: 202.1
click at [411, 250] on div "It began as a means of communication before the invention of the printing press." at bounding box center [391, 248] width 166 height 20
click at [310, 285] on button "Verify" at bounding box center [293, 286] width 371 height 13
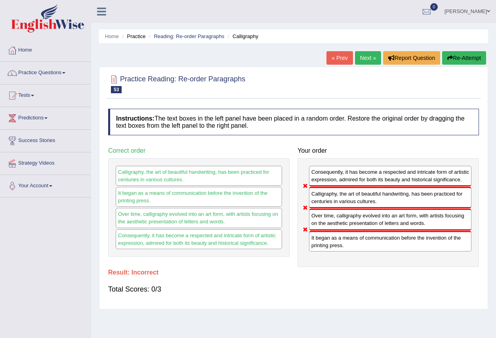
click at [367, 57] on link "Next »" at bounding box center [368, 57] width 26 height 13
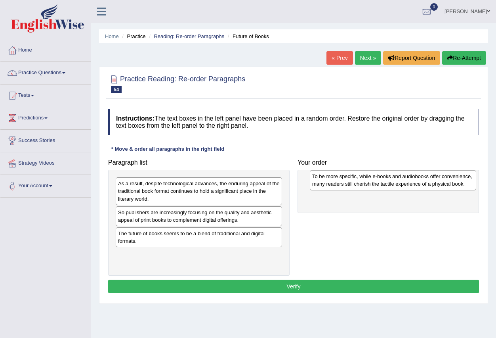
drag, startPoint x: 175, startPoint y: 189, endPoint x: 369, endPoint y: 182, distance: 194.3
click at [369, 182] on div "To be more specific, while e-books and audiobooks offer convenience, many reade…" at bounding box center [393, 180] width 166 height 20
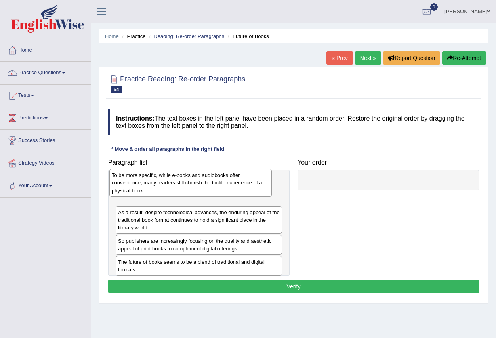
drag, startPoint x: 315, startPoint y: 176, endPoint x: 120, endPoint y: 174, distance: 195.8
click at [120, 174] on div "To be more specific, while e-books and audiobooks offer convenience, many reade…" at bounding box center [190, 182] width 163 height 27
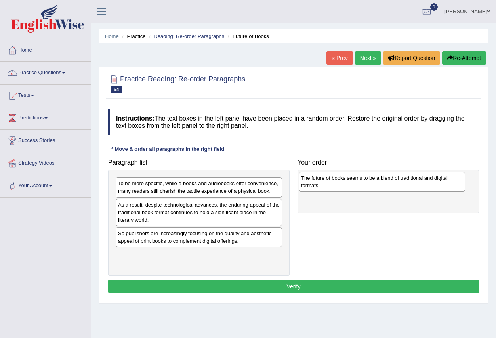
drag, startPoint x: 172, startPoint y: 261, endPoint x: 356, endPoint y: 185, distance: 198.5
click at [356, 185] on div "The future of books seems to be a blend of traditional and digital formats." at bounding box center [382, 182] width 166 height 20
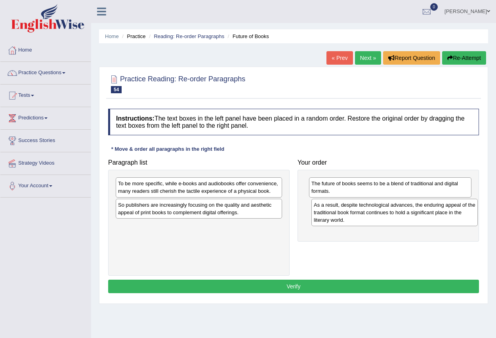
drag, startPoint x: 157, startPoint y: 211, endPoint x: 322, endPoint y: 207, distance: 165.3
click at [352, 210] on div "As a result, despite technological advances, the enduring appeal of the traditi…" at bounding box center [395, 212] width 166 height 27
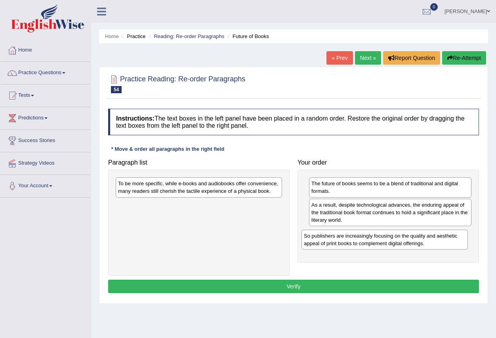
drag, startPoint x: 195, startPoint y: 216, endPoint x: 358, endPoint y: 242, distance: 165.6
click at [358, 242] on div "So publishers are increasingly focusing on the quality and aesthetic appeal of …" at bounding box center [385, 239] width 166 height 20
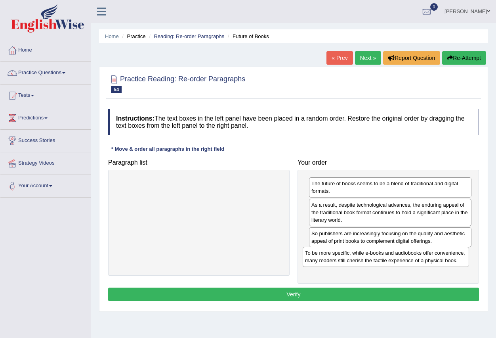
drag, startPoint x: 215, startPoint y: 186, endPoint x: 400, endPoint y: 254, distance: 196.9
click at [400, 254] on div "To be more specific, while e-books and audiobooks offer convenience, many reade…" at bounding box center [386, 257] width 166 height 20
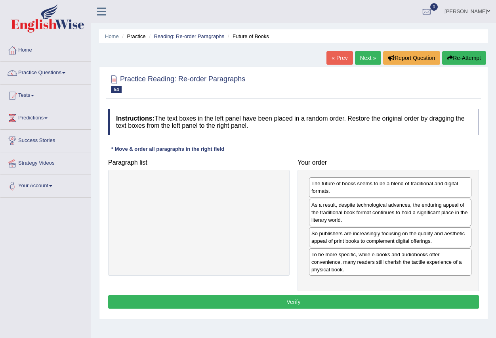
click at [310, 297] on button "Verify" at bounding box center [293, 301] width 371 height 13
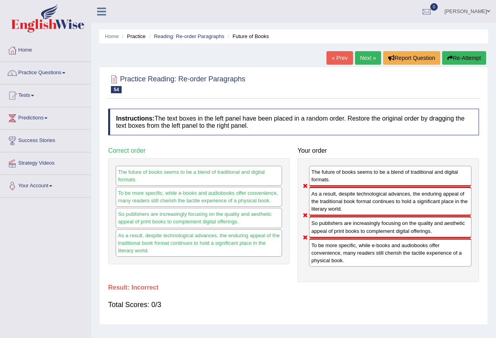
click at [367, 61] on link "Next »" at bounding box center [368, 57] width 26 height 13
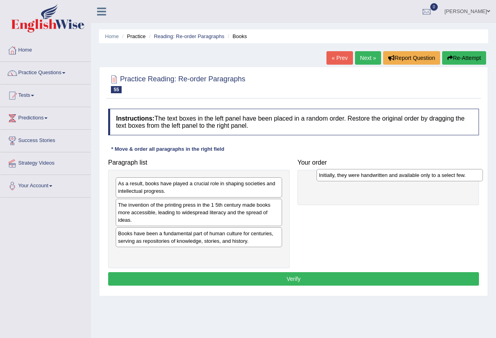
click at [403, 179] on div "Initially, they were handwritten and available only to a select few." at bounding box center [400, 175] width 166 height 12
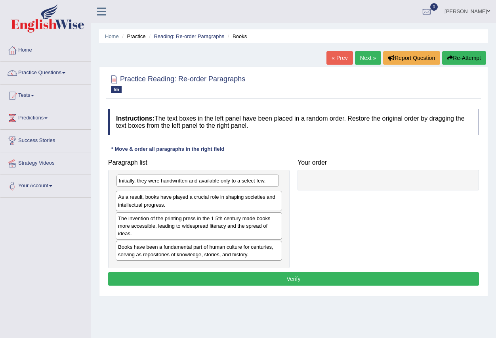
drag, startPoint x: 347, startPoint y: 187, endPoint x: 155, endPoint y: 185, distance: 192.6
click at [155, 185] on div "Initially, they were handwritten and available only to a select few." at bounding box center [198, 180] width 163 height 12
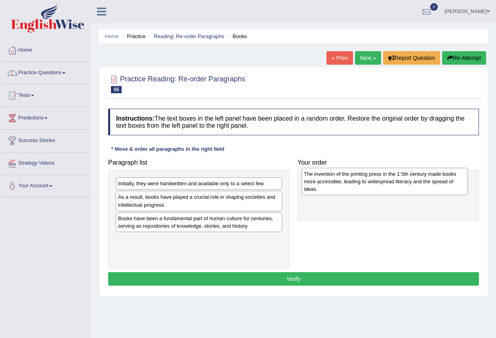
drag, startPoint x: 156, startPoint y: 224, endPoint x: 344, endPoint y: 176, distance: 194.5
click at [344, 176] on div "The invention of the printing press in the 1 5th century made books more access…" at bounding box center [385, 181] width 166 height 27
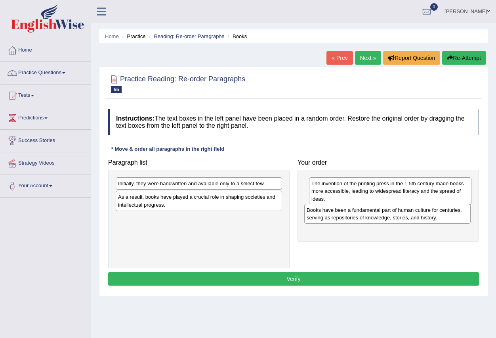
drag, startPoint x: 191, startPoint y: 226, endPoint x: 379, endPoint y: 218, distance: 188.8
click at [379, 218] on div "Books have been a fundamental part of human culture for centuries, serving as r…" at bounding box center [387, 214] width 166 height 20
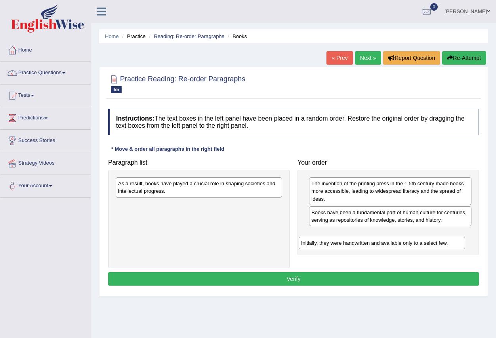
drag, startPoint x: 174, startPoint y: 182, endPoint x: 357, endPoint y: 241, distance: 192.5
click at [357, 241] on div "Initially, they were handwritten and available only to a select few." at bounding box center [382, 243] width 166 height 12
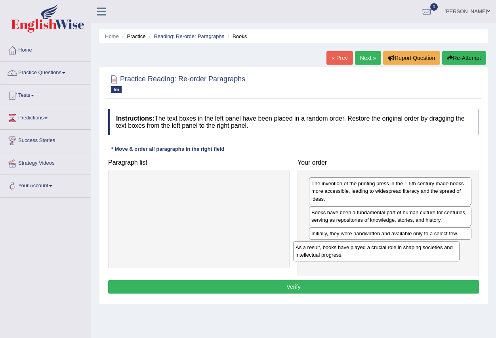
drag, startPoint x: 192, startPoint y: 189, endPoint x: 373, endPoint y: 253, distance: 192.4
click at [373, 253] on div "As a result, books have played a crucial role in shaping societies and intellec…" at bounding box center [376, 251] width 166 height 20
click at [308, 289] on button "Verify" at bounding box center [293, 286] width 371 height 13
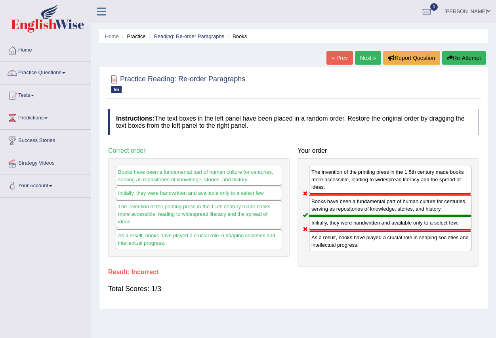
click at [64, 73] on link "Practice Questions" at bounding box center [45, 72] width 90 height 20
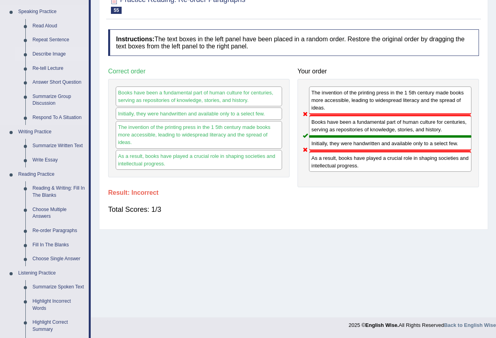
scroll to position [119, 0]
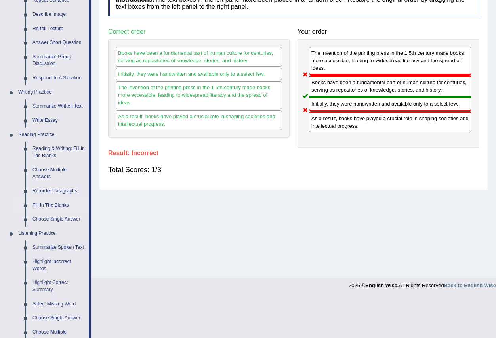
click at [53, 203] on link "Fill In The Blanks" at bounding box center [59, 205] width 60 height 14
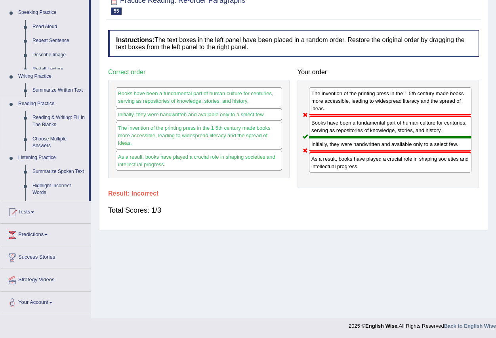
scroll to position [78, 0]
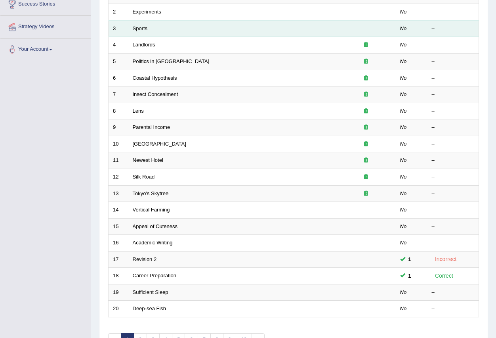
scroll to position [187, 0]
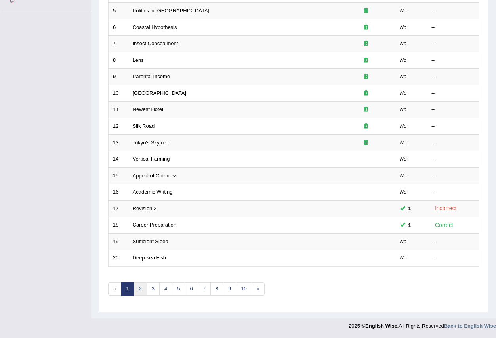
click at [141, 289] on link "2" at bounding box center [140, 288] width 13 height 13
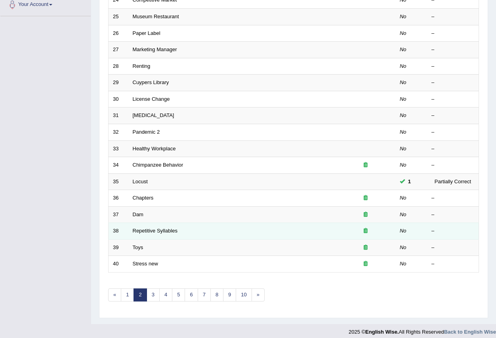
scroll to position [187, 0]
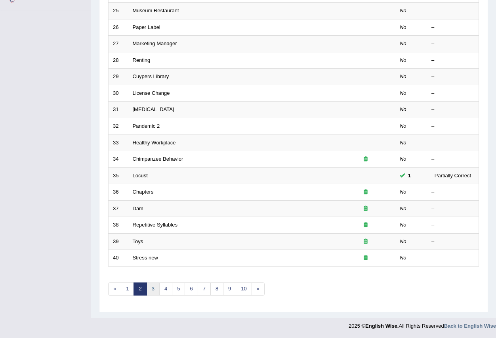
click at [152, 289] on link "3" at bounding box center [153, 288] width 13 height 13
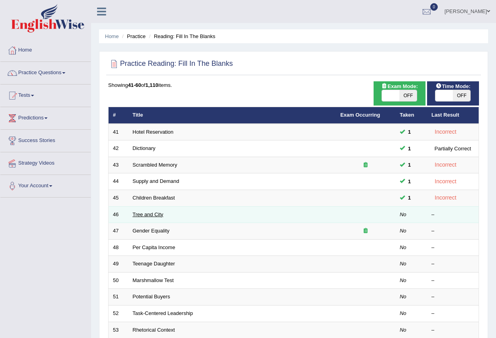
click at [157, 212] on link "Tree and City" at bounding box center [148, 214] width 31 height 6
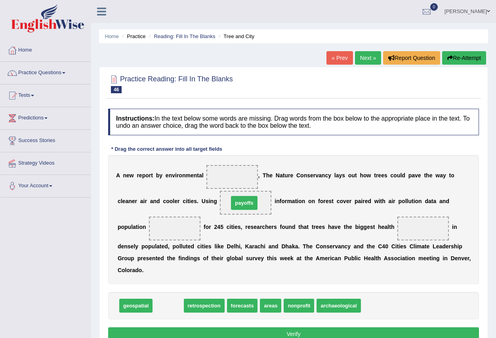
drag, startPoint x: 171, startPoint y: 307, endPoint x: 247, endPoint y: 204, distance: 127.8
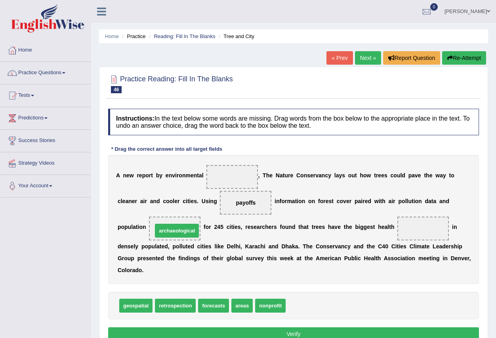
drag, startPoint x: 311, startPoint y: 304, endPoint x: 178, endPoint y: 229, distance: 152.8
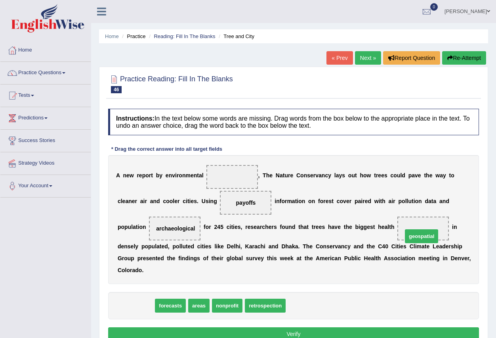
drag, startPoint x: 140, startPoint y: 304, endPoint x: 426, endPoint y: 235, distance: 294.1
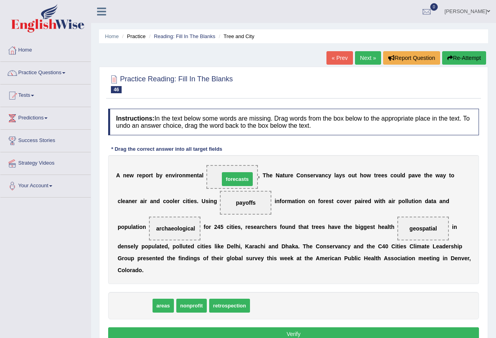
drag, startPoint x: 132, startPoint y: 300, endPoint x: 232, endPoint y: 176, distance: 159.2
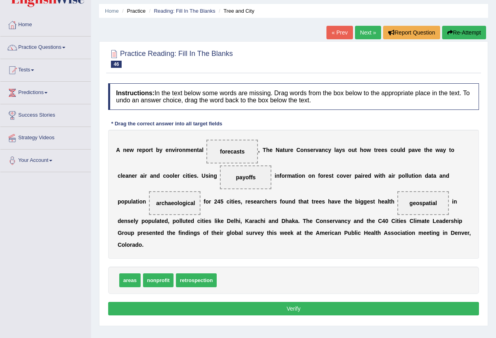
scroll to position [40, 0]
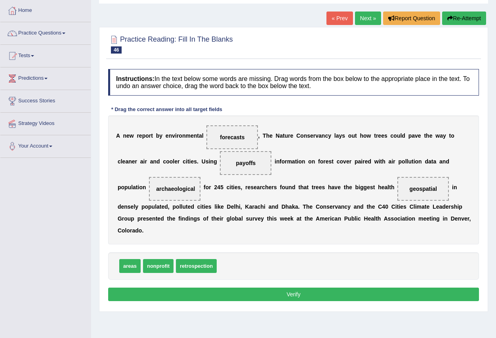
click at [289, 291] on button "Verify" at bounding box center [293, 293] width 371 height 13
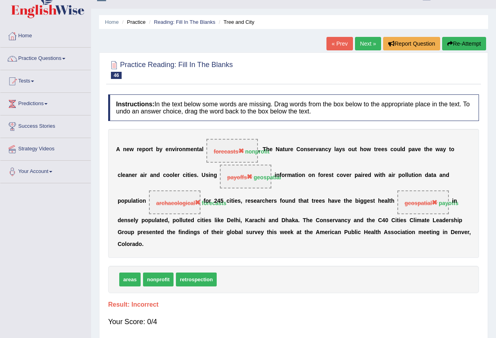
scroll to position [0, 0]
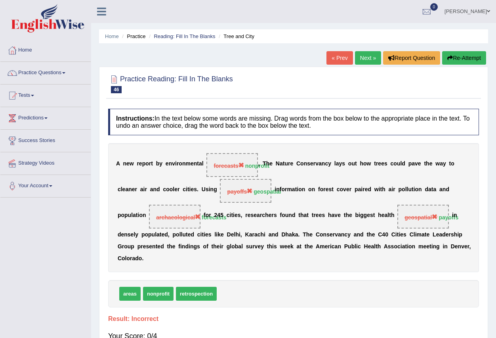
click at [359, 60] on link "Next »" at bounding box center [368, 57] width 26 height 13
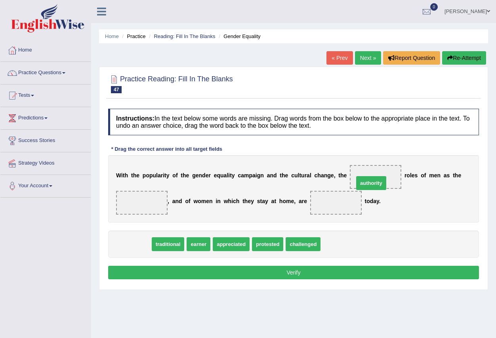
drag, startPoint x: 135, startPoint y: 246, endPoint x: 356, endPoint y: 191, distance: 227.0
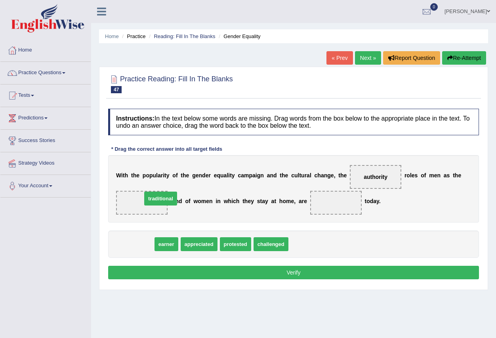
drag, startPoint x: 134, startPoint y: 243, endPoint x: 156, endPoint y: 201, distance: 47.2
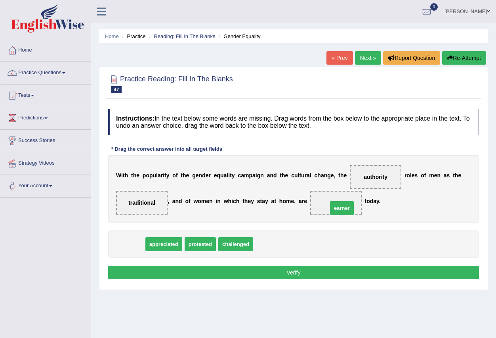
drag, startPoint x: 140, startPoint y: 237, endPoint x: 348, endPoint y: 204, distance: 210.7
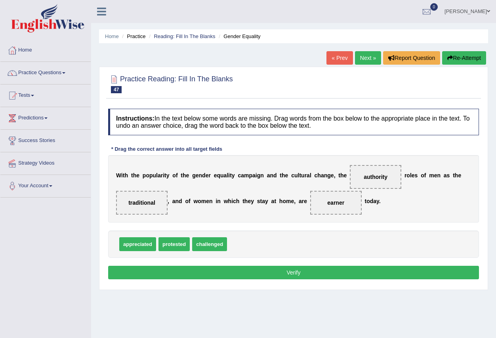
drag, startPoint x: 343, startPoint y: 197, endPoint x: 292, endPoint y: 236, distance: 64.0
click at [292, 236] on div "Instructions: In the text below some words are missing. Drag words from the box…" at bounding box center [293, 195] width 375 height 181
drag, startPoint x: 325, startPoint y: 207, endPoint x: 331, endPoint y: 203, distance: 6.8
click at [297, 231] on div "Instructions: In the text below some words are missing. Drag words from the box…" at bounding box center [293, 195] width 375 height 181
drag, startPoint x: 332, startPoint y: 200, endPoint x: 249, endPoint y: 233, distance: 89.6
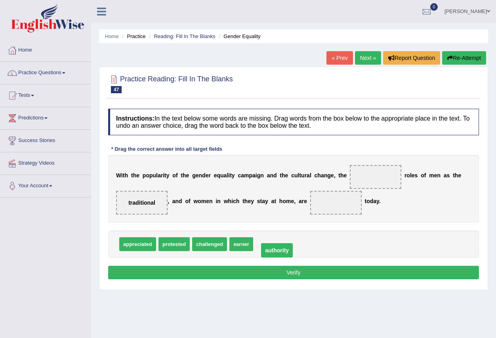
drag, startPoint x: 379, startPoint y: 176, endPoint x: 281, endPoint y: 250, distance: 122.9
drag, startPoint x: 142, startPoint y: 200, endPoint x: 308, endPoint y: 242, distance: 171.6
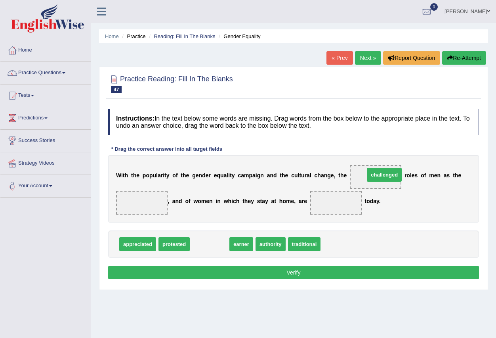
drag, startPoint x: 208, startPoint y: 243, endPoint x: 383, endPoint y: 174, distance: 188.1
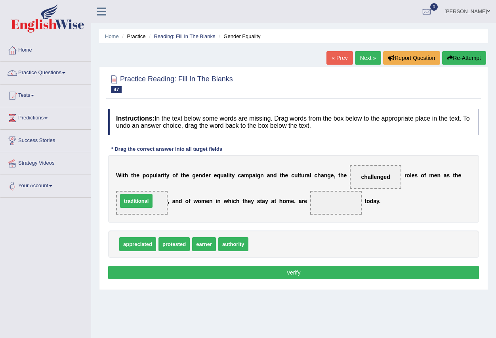
drag, startPoint x: 268, startPoint y: 245, endPoint x: 138, endPoint y: 201, distance: 137.7
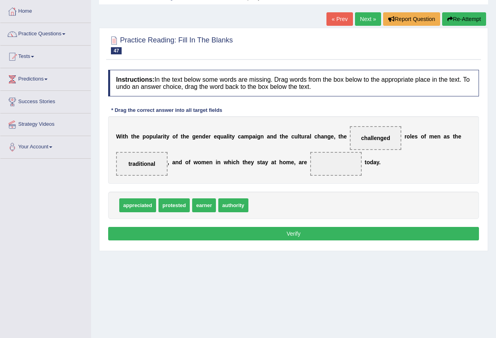
scroll to position [78, 0]
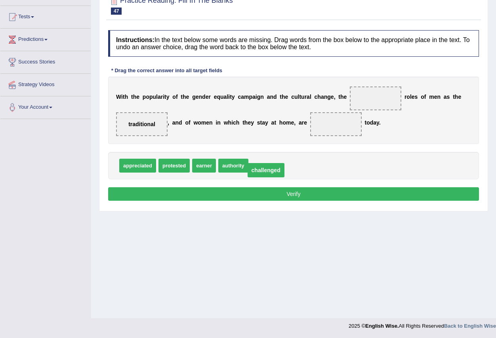
drag, startPoint x: 377, startPoint y: 98, endPoint x: 267, endPoint y: 169, distance: 131.1
drag, startPoint x: 142, startPoint y: 122, endPoint x: 379, endPoint y: 96, distance: 238.9
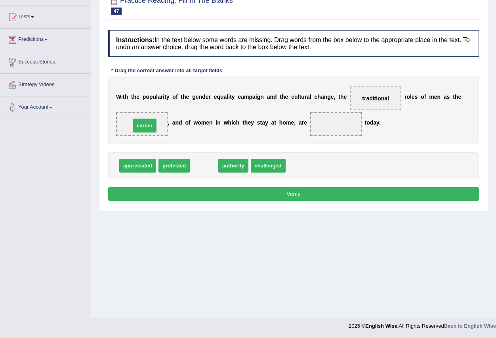
drag, startPoint x: 201, startPoint y: 169, endPoint x: 142, endPoint y: 129, distance: 71.7
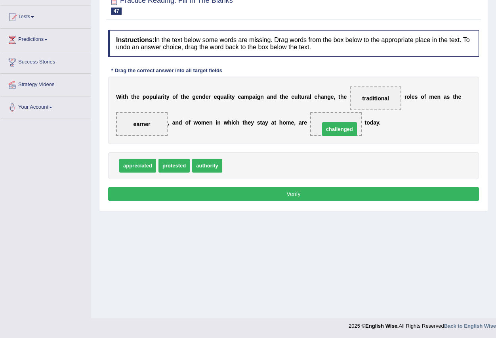
drag, startPoint x: 240, startPoint y: 167, endPoint x: 336, endPoint y: 128, distance: 103.5
click at [293, 193] on button "Verify" at bounding box center [293, 193] width 371 height 13
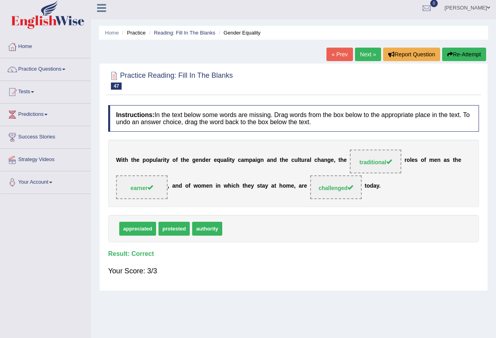
scroll to position [0, 0]
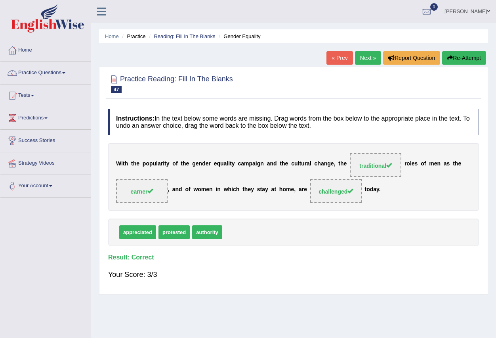
click at [359, 59] on link "Next »" at bounding box center [368, 57] width 26 height 13
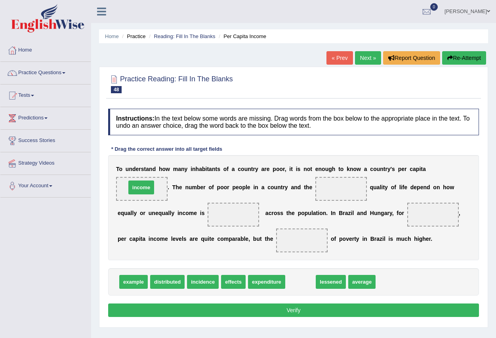
drag, startPoint x: 300, startPoint y: 282, endPoint x: 141, endPoint y: 187, distance: 185.2
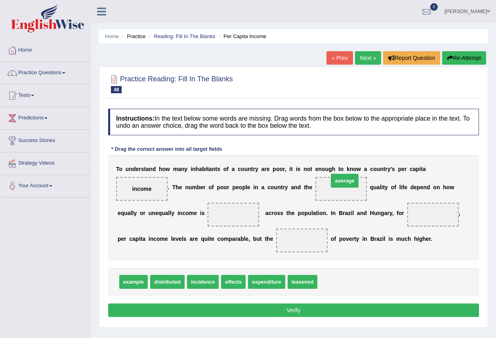
drag, startPoint x: 333, startPoint y: 282, endPoint x: 344, endPoint y: 181, distance: 101.7
drag, startPoint x: 232, startPoint y: 285, endPoint x: 233, endPoint y: 214, distance: 70.6
drag, startPoint x: 236, startPoint y: 212, endPoint x: 318, endPoint y: 282, distance: 107.4
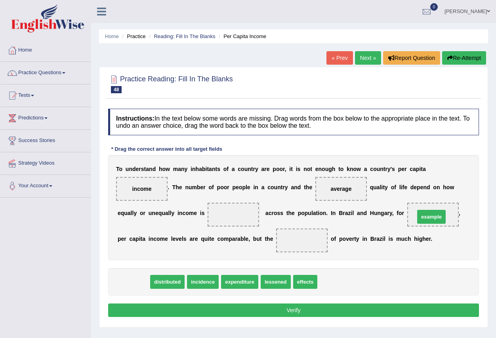
drag, startPoint x: 135, startPoint y: 280, endPoint x: 433, endPoint y: 215, distance: 305.1
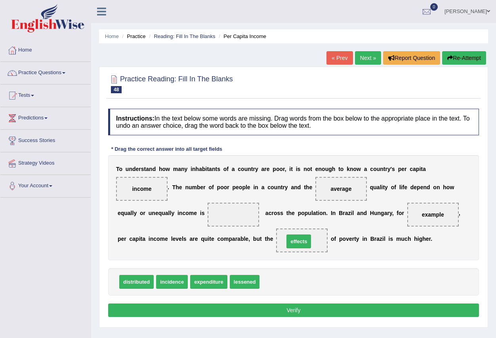
drag, startPoint x: 277, startPoint y: 281, endPoint x: 301, endPoint y: 240, distance: 47.3
drag, startPoint x: 135, startPoint y: 287, endPoint x: 226, endPoint y: 220, distance: 113.6
click at [297, 308] on button "Verify" at bounding box center [293, 309] width 371 height 13
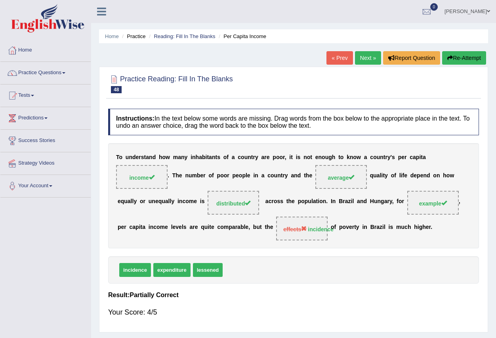
click at [365, 61] on link "Next »" at bounding box center [368, 57] width 26 height 13
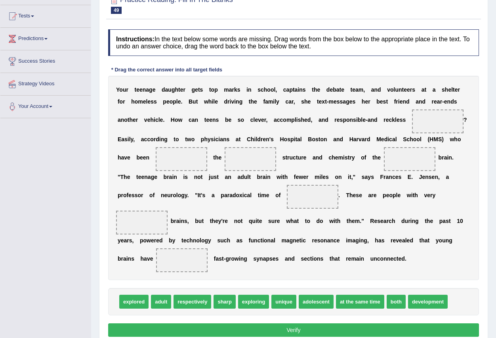
scroll to position [115, 0]
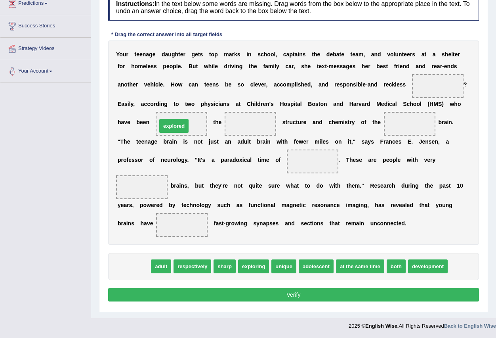
drag, startPoint x: 136, startPoint y: 269, endPoint x: 178, endPoint y: 124, distance: 150.2
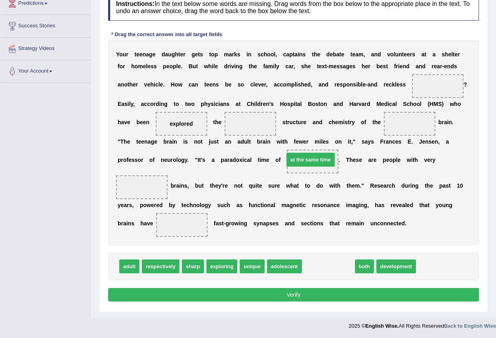
drag, startPoint x: 328, startPoint y: 267, endPoint x: 310, endPoint y: 161, distance: 108.1
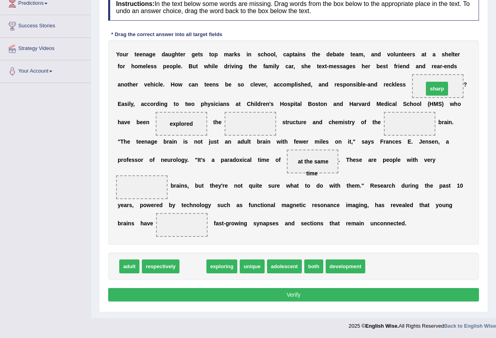
drag, startPoint x: 286, startPoint y: 214, endPoint x: 439, endPoint y: 87, distance: 198.9
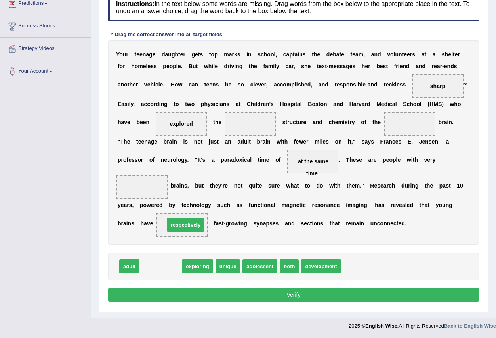
drag, startPoint x: 181, startPoint y: 253, endPoint x: 190, endPoint y: 226, distance: 29.3
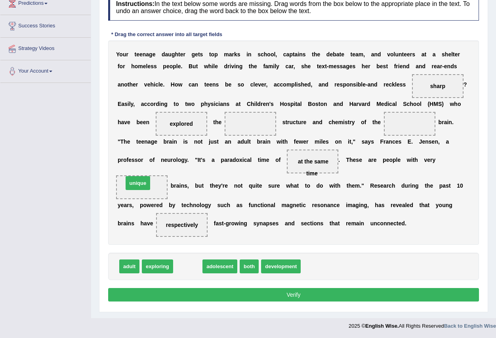
drag, startPoint x: 189, startPoint y: 269, endPoint x: 139, endPoint y: 184, distance: 98.4
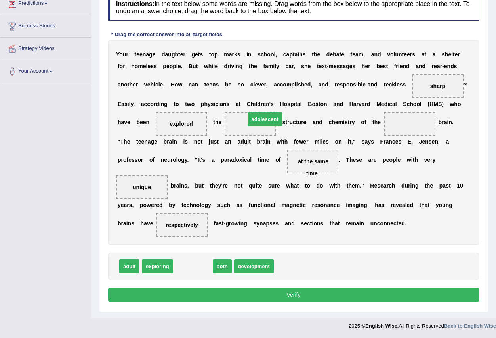
drag, startPoint x: 201, startPoint y: 264, endPoint x: 267, endPoint y: 120, distance: 158.4
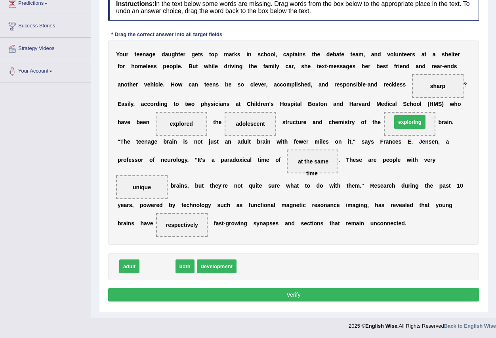
drag, startPoint x: 156, startPoint y: 266, endPoint x: 408, endPoint y: 122, distance: 290.8
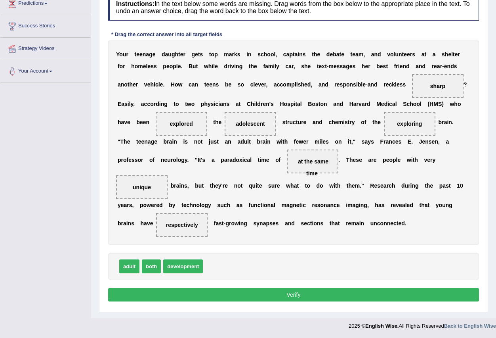
click at [311, 299] on button "Verify" at bounding box center [293, 294] width 371 height 13
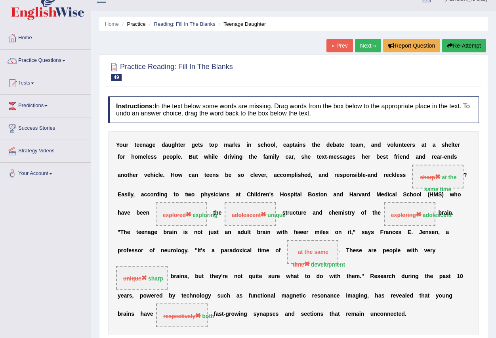
scroll to position [0, 0]
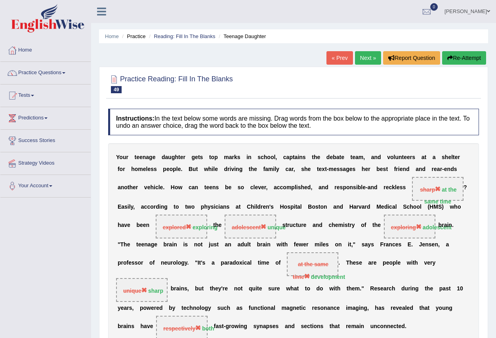
click at [360, 59] on link "Next »" at bounding box center [368, 57] width 26 height 13
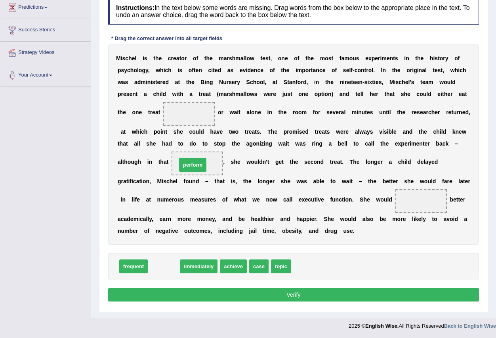
drag, startPoint x: 164, startPoint y: 266, endPoint x: 193, endPoint y: 158, distance: 112.0
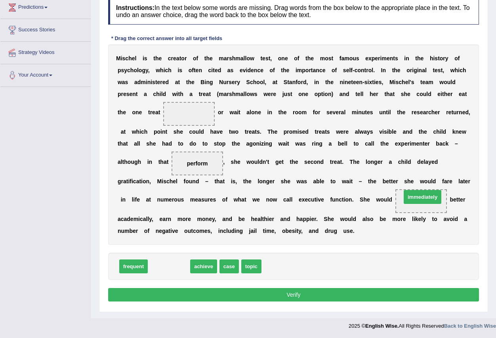
drag, startPoint x: 174, startPoint y: 270, endPoint x: 425, endPoint y: 199, distance: 260.6
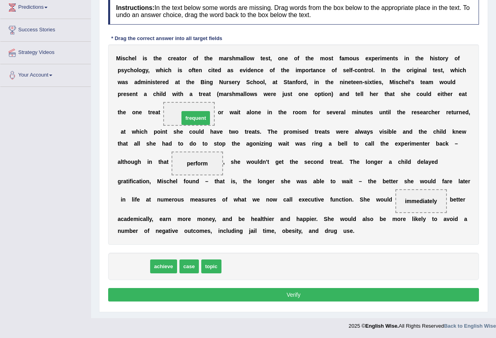
drag, startPoint x: 138, startPoint y: 267, endPoint x: 200, endPoint y: 117, distance: 162.2
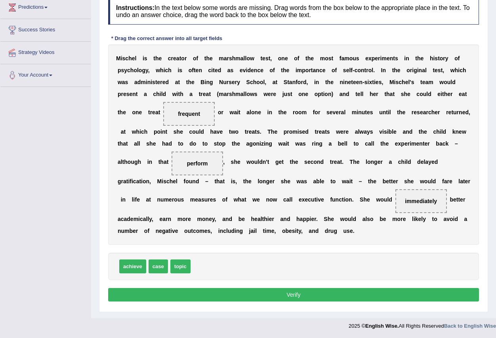
click at [285, 298] on button "Verify" at bounding box center [293, 294] width 371 height 13
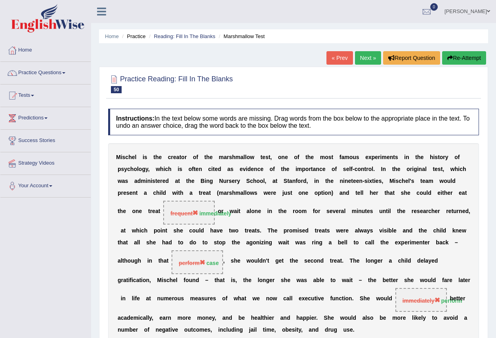
click at [362, 58] on link "Next »" at bounding box center [368, 57] width 26 height 13
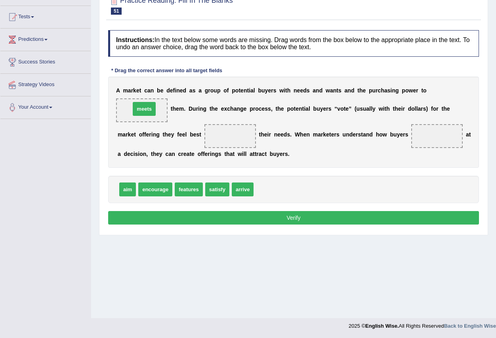
drag, startPoint x: 267, startPoint y: 189, endPoint x: 143, endPoint y: 109, distance: 147.2
drag, startPoint x: 188, startPoint y: 188, endPoint x: 231, endPoint y: 135, distance: 68.2
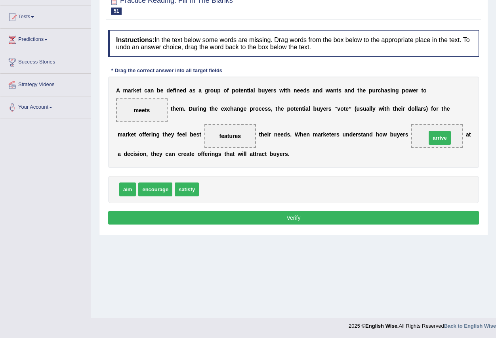
drag, startPoint x: 211, startPoint y: 191, endPoint x: 439, endPoint y: 140, distance: 233.3
click at [300, 217] on button "Verify" at bounding box center [293, 217] width 371 height 13
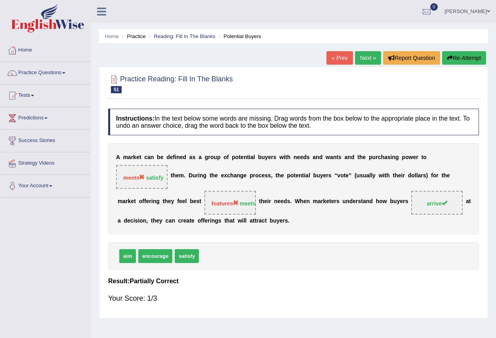
click at [362, 59] on link "Next »" at bounding box center [368, 57] width 26 height 13
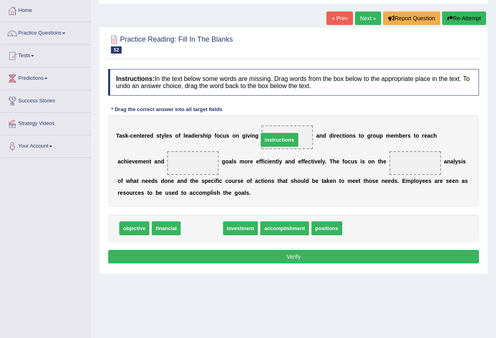
drag, startPoint x: 199, startPoint y: 229, endPoint x: 276, endPoint y: 141, distance: 117.7
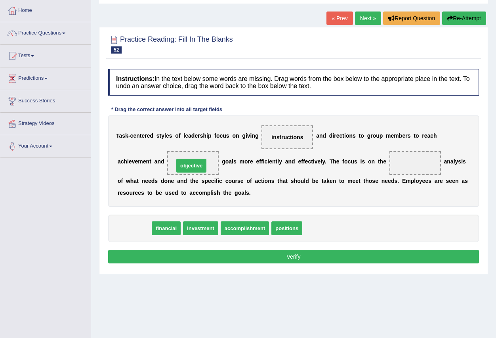
drag, startPoint x: 134, startPoint y: 230, endPoint x: 191, endPoint y: 167, distance: 84.7
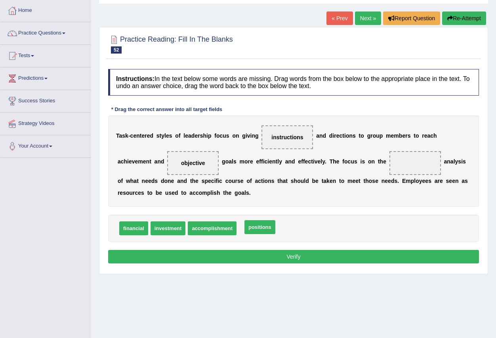
drag, startPoint x: 250, startPoint y: 229, endPoint x: 256, endPoint y: 228, distance: 5.7
drag, startPoint x: 192, startPoint y: 163, endPoint x: 409, endPoint y: 163, distance: 217.6
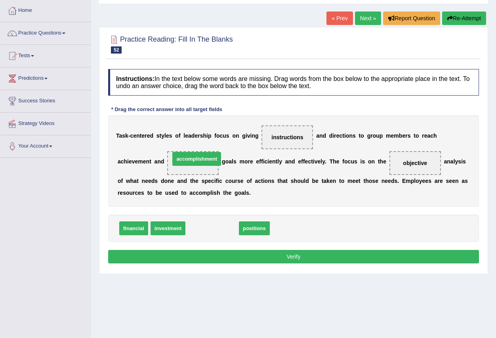
drag, startPoint x: 221, startPoint y: 227, endPoint x: 206, endPoint y: 158, distance: 71.1
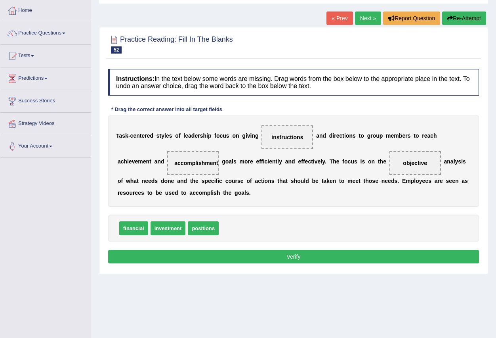
click at [293, 258] on button "Verify" at bounding box center [293, 256] width 371 height 13
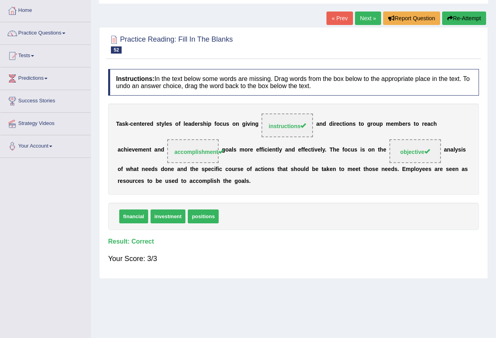
click at [363, 16] on link "Next »" at bounding box center [368, 17] width 26 height 13
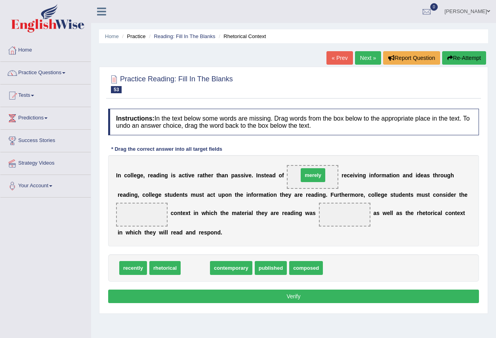
drag, startPoint x: 192, startPoint y: 270, endPoint x: 310, endPoint y: 177, distance: 149.9
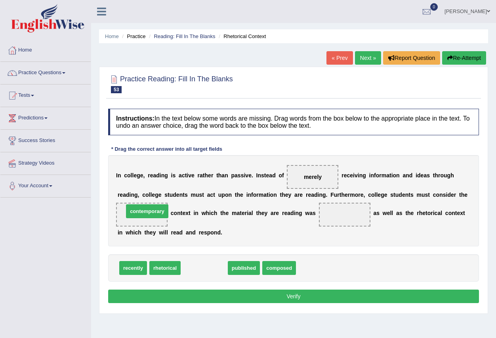
drag, startPoint x: 210, startPoint y: 268, endPoint x: 153, endPoint y: 212, distance: 80.4
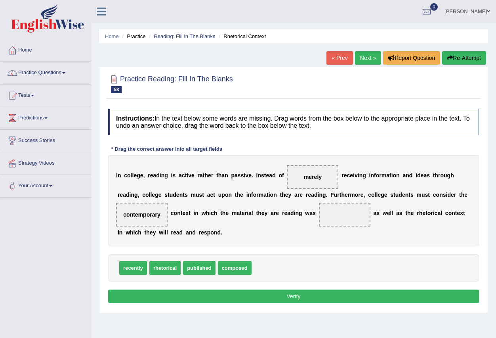
click at [238, 269] on span "composed" at bounding box center [235, 268] width 34 height 14
drag, startPoint x: 238, startPoint y: 269, endPoint x: 346, endPoint y: 214, distance: 121.1
click at [303, 295] on button "Verify" at bounding box center [293, 295] width 371 height 13
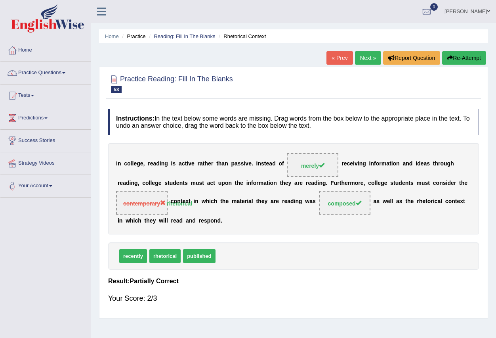
click at [365, 58] on link "Next »" at bounding box center [368, 57] width 26 height 13
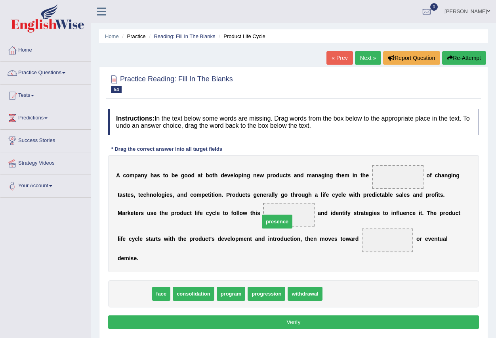
drag, startPoint x: 136, startPoint y: 291, endPoint x: 295, endPoint y: 208, distance: 179.8
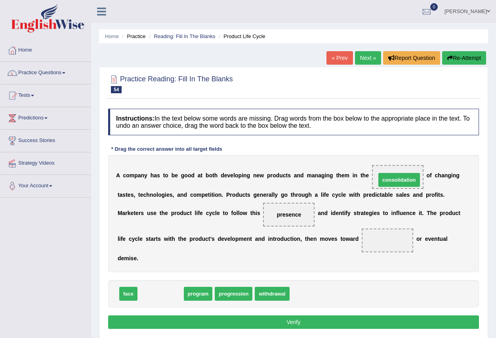
drag, startPoint x: 161, startPoint y: 294, endPoint x: 399, endPoint y: 180, distance: 264.3
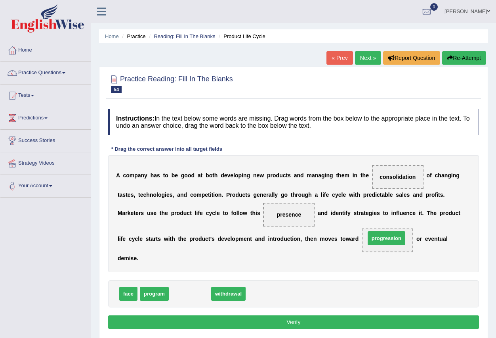
drag, startPoint x: 185, startPoint y: 297, endPoint x: 385, endPoint y: 240, distance: 207.3
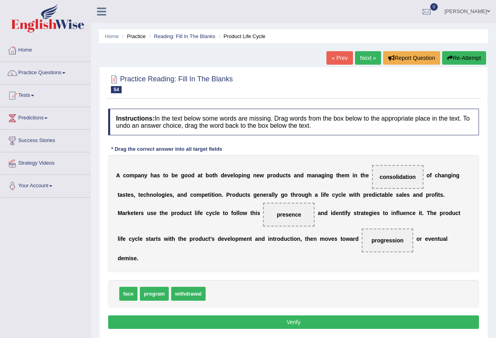
click at [289, 323] on button "Verify" at bounding box center [293, 321] width 371 height 13
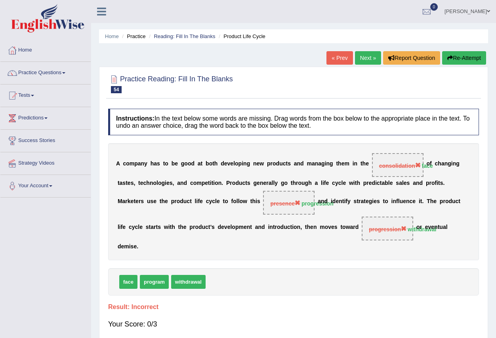
click at [365, 57] on link "Next »" at bounding box center [368, 57] width 26 height 13
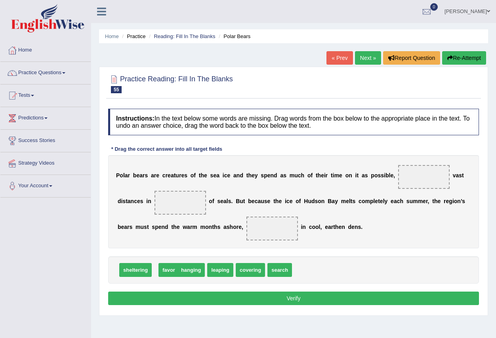
drag, startPoint x: 163, startPoint y: 270, endPoint x: 167, endPoint y: 270, distance: 4.4
drag, startPoint x: 227, startPoint y: 271, endPoint x: 424, endPoint y: 178, distance: 217.9
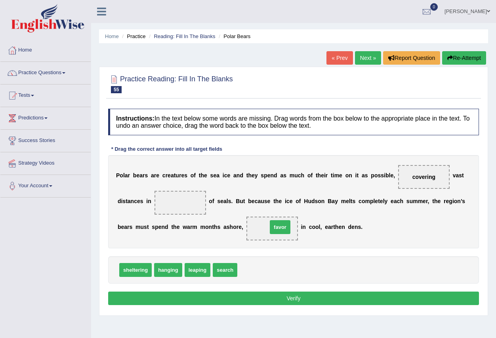
drag, startPoint x: 249, startPoint y: 272, endPoint x: 281, endPoint y: 228, distance: 54.6
drag, startPoint x: 141, startPoint y: 269, endPoint x: 185, endPoint y: 200, distance: 82.4
click at [299, 300] on button "Verify" at bounding box center [293, 297] width 371 height 13
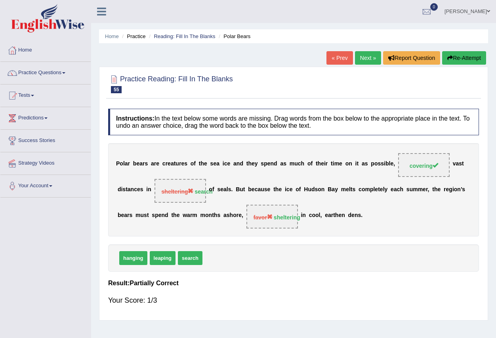
click at [363, 58] on link "Next »" at bounding box center [368, 57] width 26 height 13
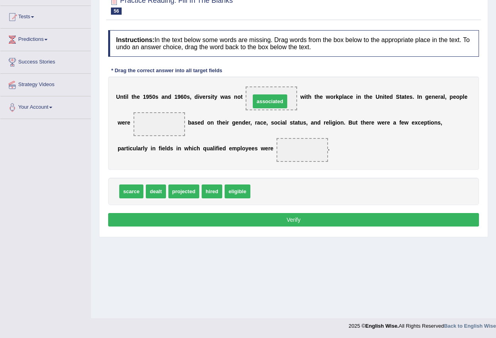
drag, startPoint x: 273, startPoint y: 191, endPoint x: 273, endPoint y: 101, distance: 90.0
drag, startPoint x: 185, startPoint y: 194, endPoint x: 307, endPoint y: 161, distance: 126.2
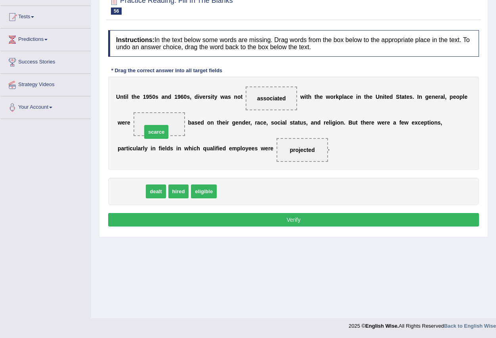
drag, startPoint x: 131, startPoint y: 191, endPoint x: 156, endPoint y: 126, distance: 69.6
click at [285, 220] on button "Verify" at bounding box center [293, 219] width 371 height 13
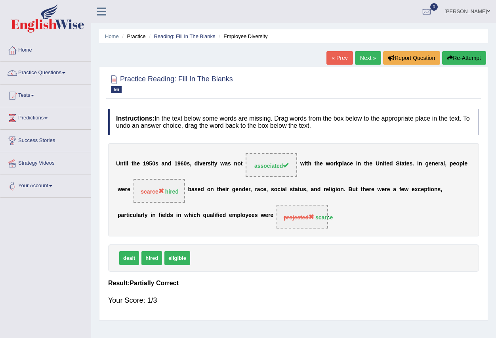
click at [370, 57] on link "Next »" at bounding box center [368, 57] width 26 height 13
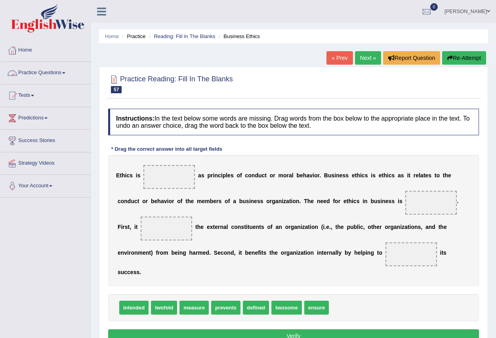
click at [65, 72] on span at bounding box center [63, 73] width 3 height 2
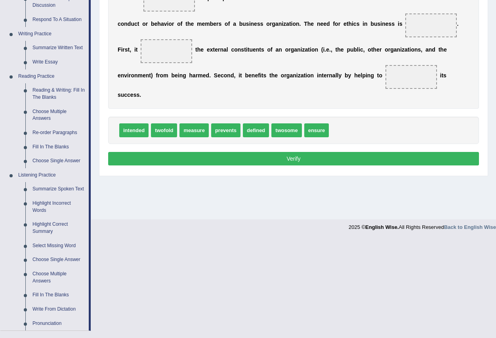
scroll to position [198, 0]
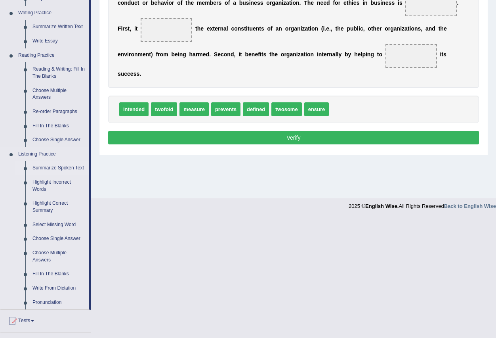
click at [59, 166] on link "Summarize Spoken Text" at bounding box center [59, 168] width 60 height 14
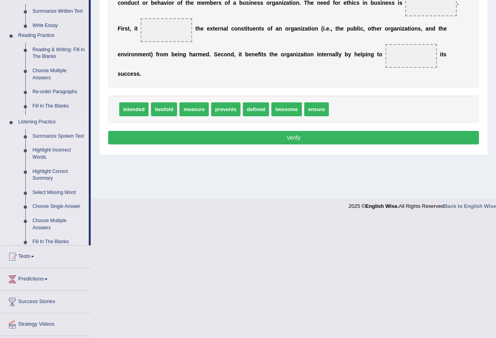
scroll to position [78, 0]
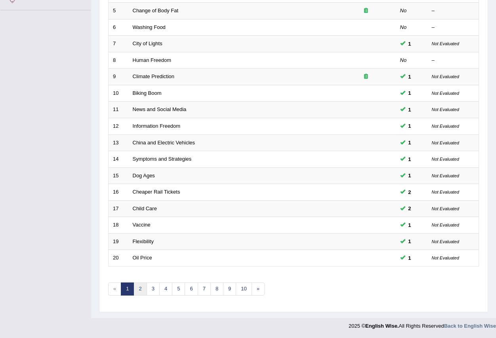
click at [138, 289] on link "2" at bounding box center [140, 288] width 13 height 13
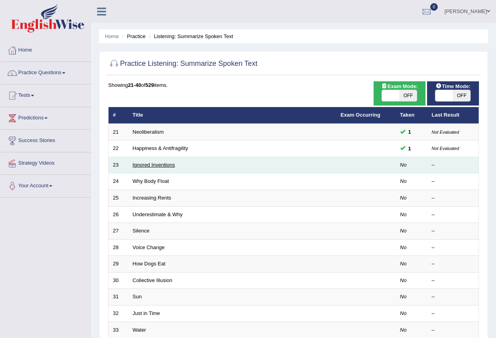
click at [148, 163] on link "Ignored Inventions" at bounding box center [154, 165] width 42 height 6
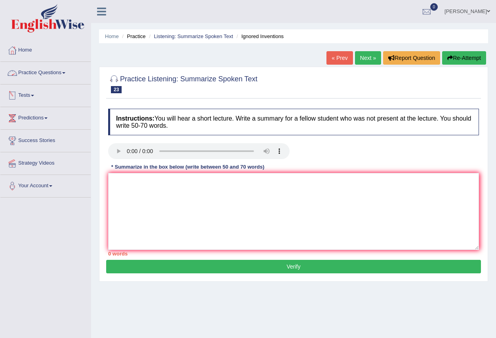
click at [65, 73] on span at bounding box center [63, 73] width 3 height 2
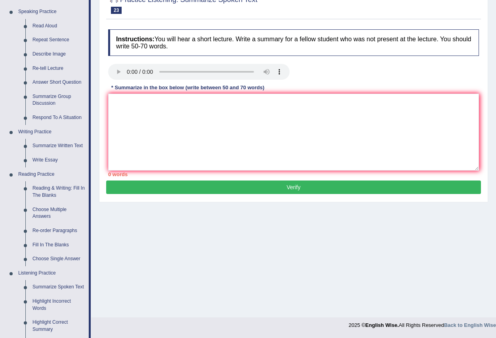
scroll to position [40, 0]
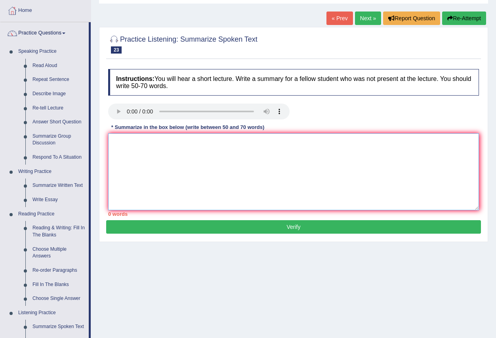
click at [159, 164] on textarea at bounding box center [293, 171] width 371 height 77
type textarea "[PERSON_NAME] you think so we do no relly glases relly glases years"
click at [289, 226] on button "Verify" at bounding box center [293, 226] width 375 height 13
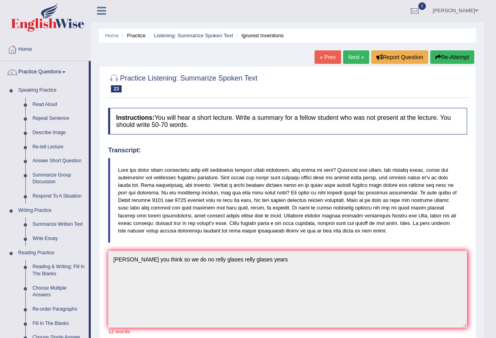
scroll to position [0, 0]
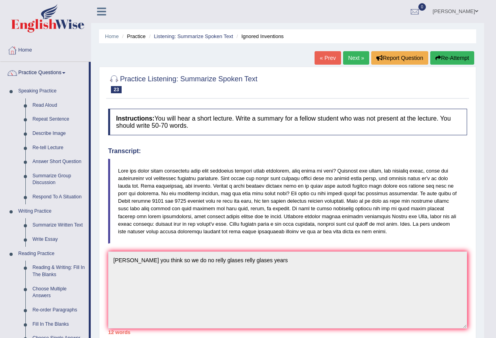
click at [356, 58] on link "Next »" at bounding box center [356, 57] width 26 height 13
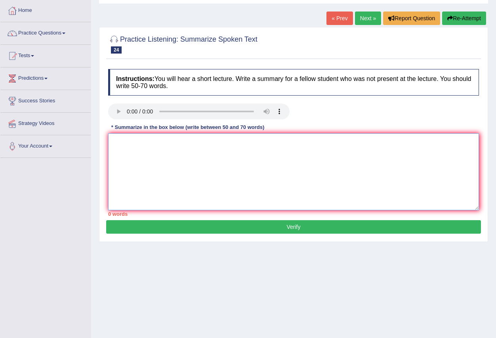
click at [245, 158] on textarea at bounding box center [293, 171] width 371 height 77
drag, startPoint x: 166, startPoint y: 150, endPoint x: 166, endPoint y: 154, distance: 4.0
click at [164, 153] on textarea at bounding box center [293, 171] width 371 height 77
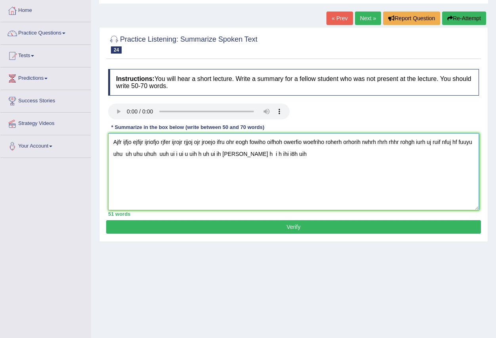
type textarea "Ajfr ijfjo ejfijr ijriofjo rjfer ijrojr rjjoj ojr jroejo ifru ohr eogh fowiho o…"
click at [293, 228] on button "Verify" at bounding box center [293, 226] width 375 height 13
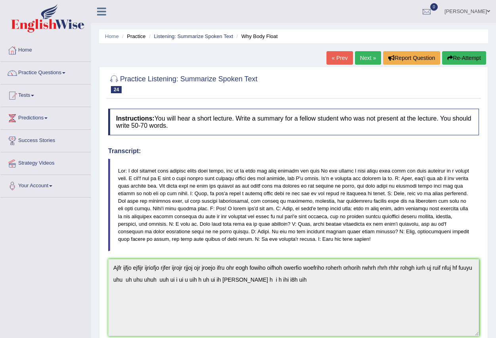
click at [366, 58] on link "Next »" at bounding box center [368, 57] width 26 height 13
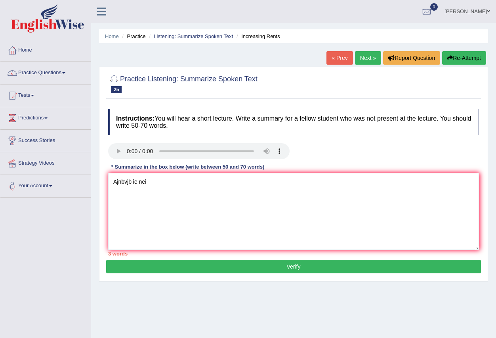
type textarea "Ajnbvjb ie nei"
click at [287, 264] on button "Verify" at bounding box center [293, 266] width 375 height 13
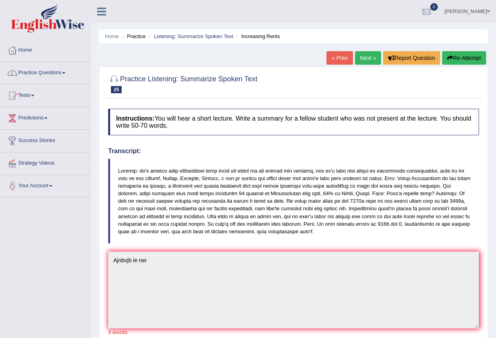
click at [65, 72] on span at bounding box center [63, 73] width 3 height 2
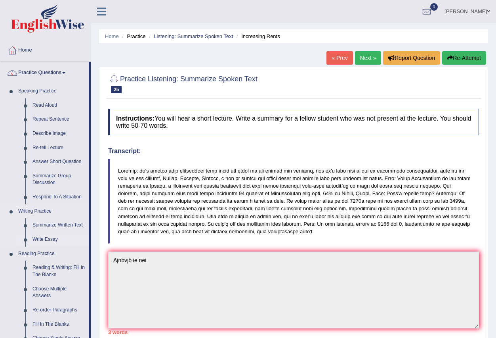
click at [55, 240] on link "Write Essay" at bounding box center [59, 239] width 60 height 14
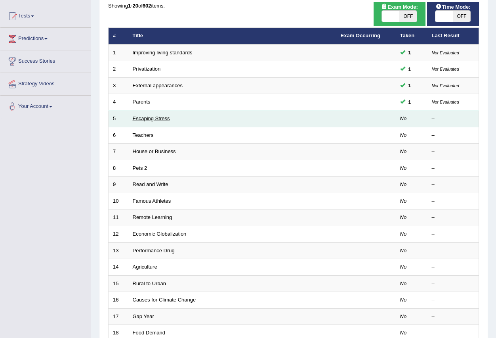
click at [149, 117] on link "Escaping Stress" at bounding box center [151, 118] width 37 height 6
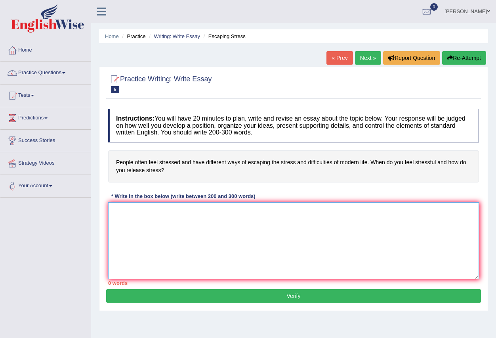
click at [193, 239] on textarea at bounding box center [293, 240] width 371 height 77
type textarea "uh gygy ih"
click at [299, 298] on button "Verify" at bounding box center [293, 295] width 375 height 13
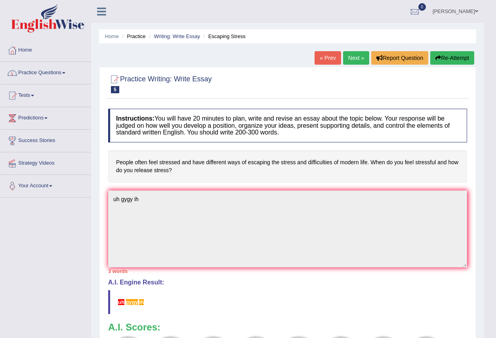
click at [63, 72] on link "Practice Questions" at bounding box center [45, 72] width 90 height 20
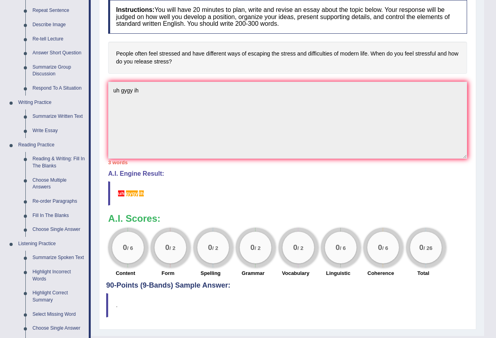
scroll to position [238, 0]
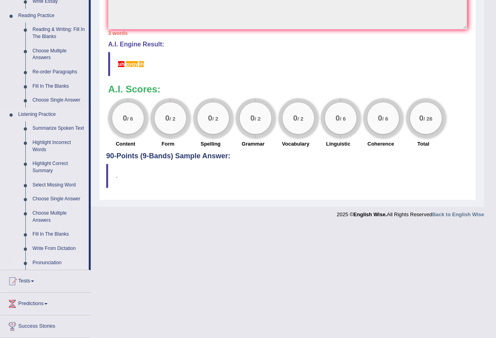
click at [55, 262] on link "Pronunciation" at bounding box center [59, 263] width 60 height 14
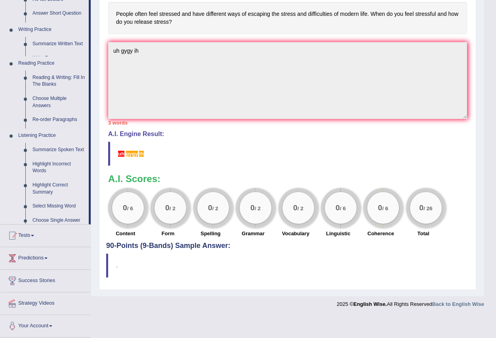
scroll to position [126, 0]
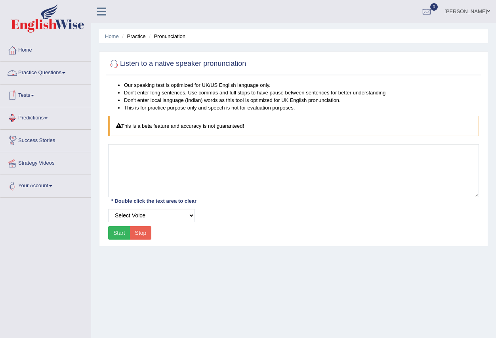
click at [65, 73] on span at bounding box center [63, 73] width 3 height 2
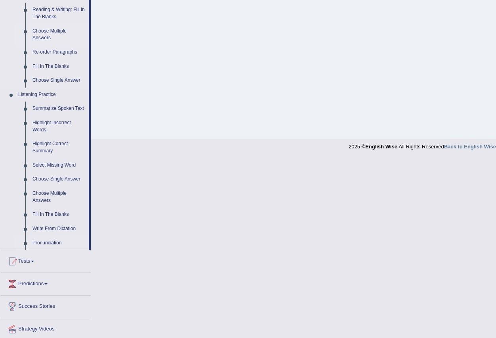
scroll to position [283, 0]
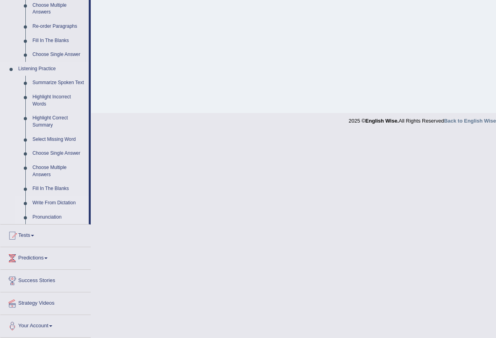
click at [56, 203] on link "Write From Dictation" at bounding box center [59, 203] width 60 height 14
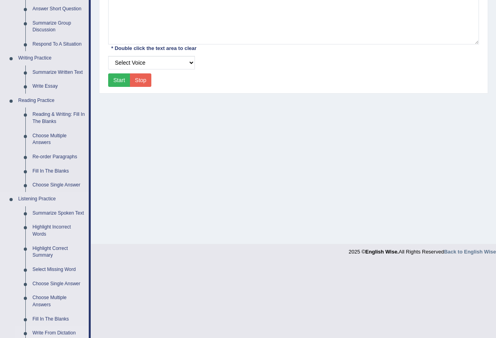
scroll to position [78, 0]
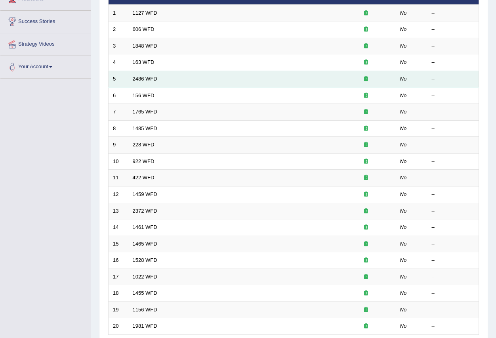
scroll to position [187, 0]
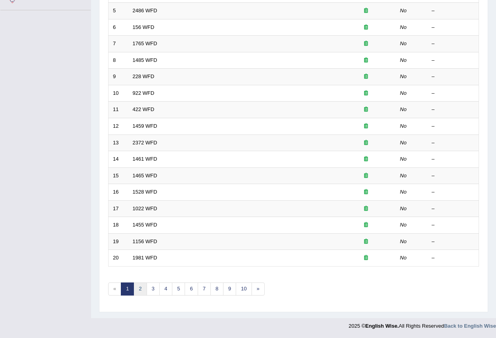
click at [138, 286] on link "2" at bounding box center [140, 288] width 13 height 13
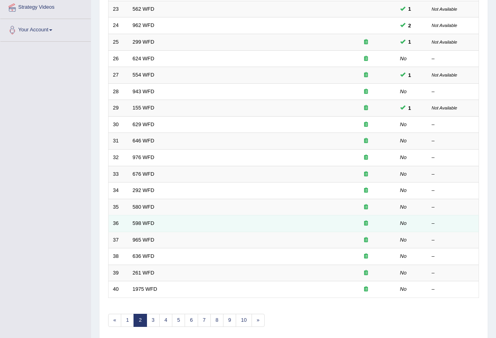
scroll to position [159, 0]
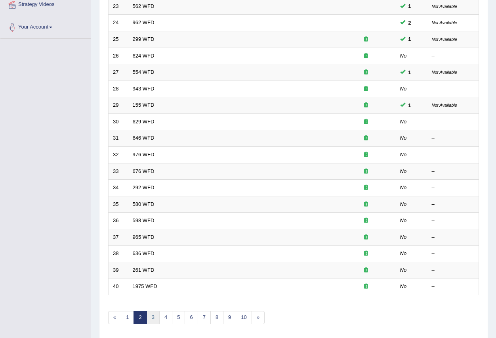
click at [152, 315] on link "3" at bounding box center [153, 317] width 13 height 13
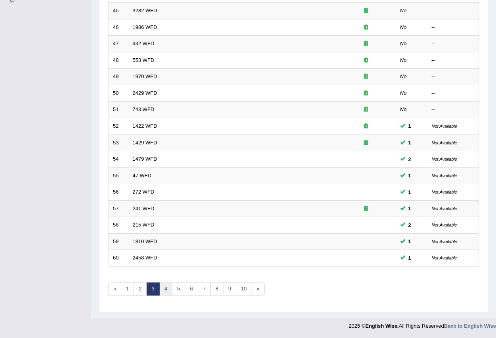
click at [163, 289] on link "4" at bounding box center [165, 288] width 13 height 13
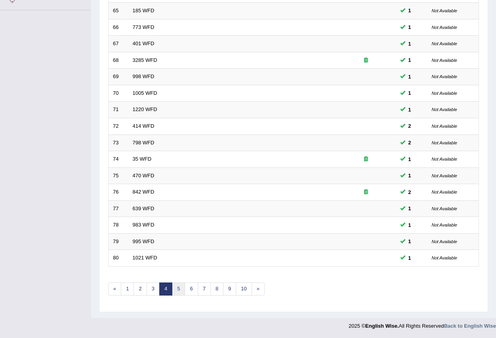
click at [181, 289] on link "5" at bounding box center [178, 288] width 13 height 13
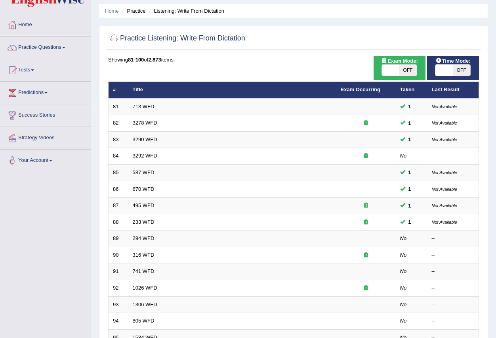
scroll to position [40, 0]
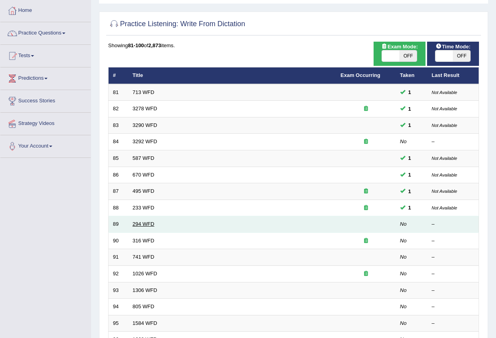
click at [145, 225] on link "294 WFD" at bounding box center [144, 224] width 22 height 6
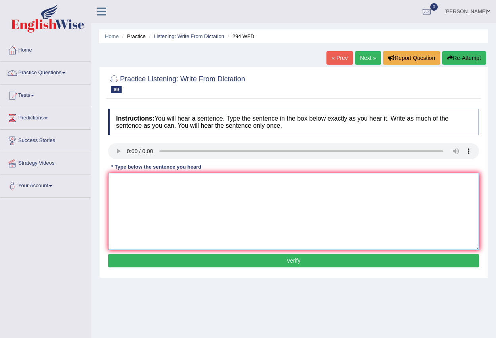
click at [138, 186] on textarea at bounding box center [293, 211] width 371 height 77
type textarea "[PERSON_NAME] people"
click at [295, 264] on button "Verify" at bounding box center [293, 260] width 371 height 13
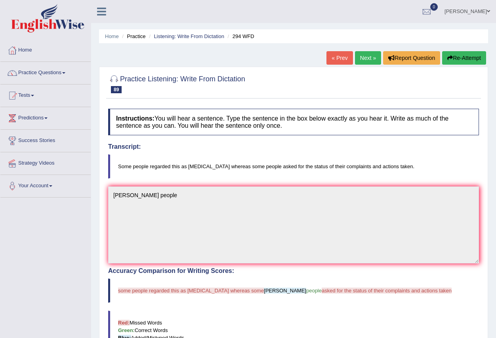
click at [369, 60] on link "Next »" at bounding box center [368, 57] width 26 height 13
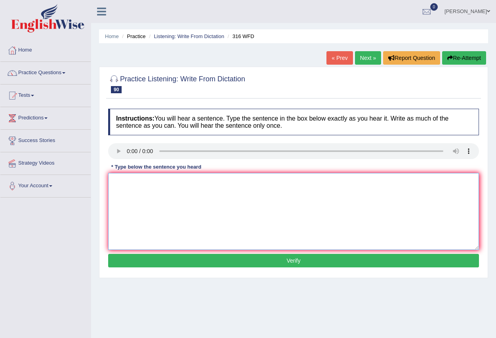
click at [146, 197] on textarea at bounding box center [293, 211] width 371 height 77
type textarea "Students media world"
click at [262, 264] on button "Verify" at bounding box center [293, 260] width 371 height 13
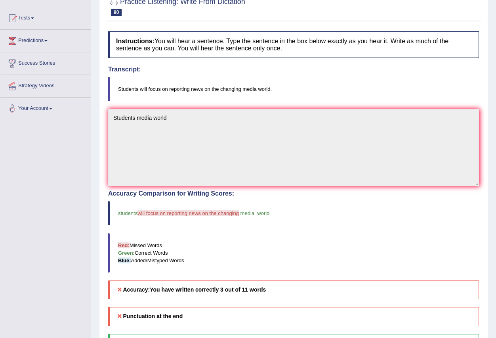
scroll to position [57, 0]
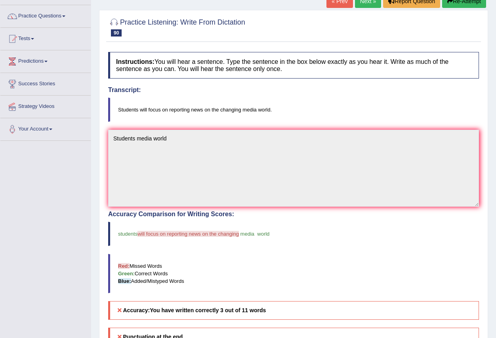
click at [370, 4] on link "Next »" at bounding box center [368, 0] width 26 height 13
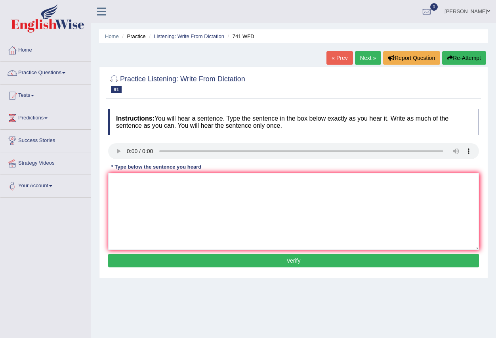
click at [123, 165] on div "Instructions: You will hear a sentence. Type the sentence in the box below exac…" at bounding box center [293, 189] width 375 height 169
click at [127, 183] on textarea at bounding box center [293, 211] width 371 height 77
drag, startPoint x: 127, startPoint y: 182, endPoint x: 120, endPoint y: 186, distance: 8.4
click at [126, 182] on textarea at bounding box center [293, 211] width 371 height 77
type textarea "The test tomorrow"
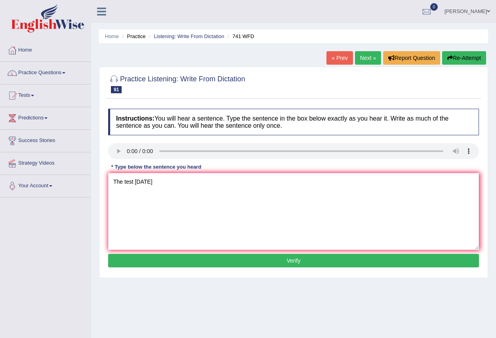
click at [267, 260] on button "Verify" at bounding box center [293, 260] width 371 height 13
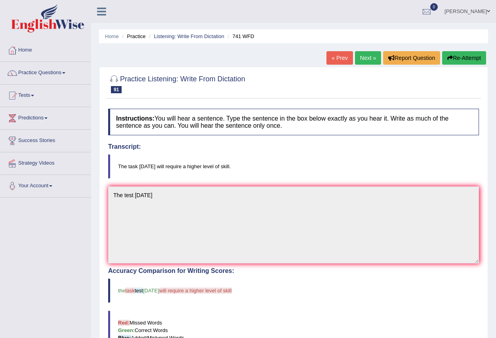
click at [361, 58] on link "Next »" at bounding box center [368, 57] width 26 height 13
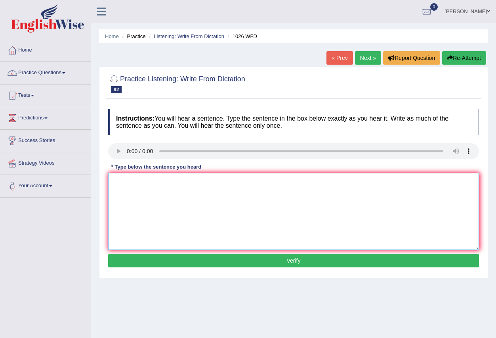
click at [134, 187] on textarea at bounding box center [293, 211] width 371 height 77
type textarea "Futboll is playt universitety"
click at [288, 260] on button "Verify" at bounding box center [293, 260] width 371 height 13
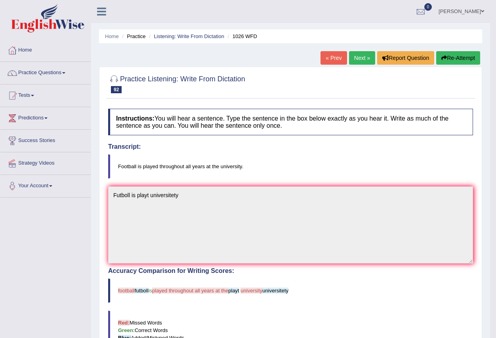
click at [359, 54] on link "Next »" at bounding box center [362, 57] width 26 height 13
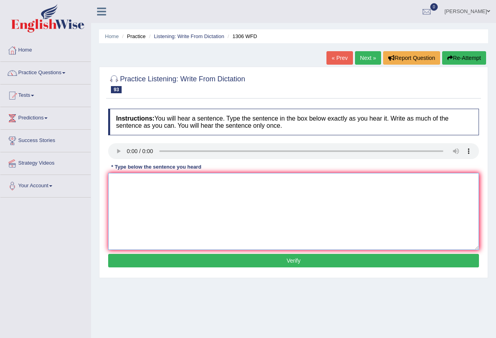
click at [127, 185] on textarea at bounding box center [293, 211] width 371 height 77
type textarea "The sentents"
click at [274, 262] on button "Verify" at bounding box center [293, 260] width 371 height 13
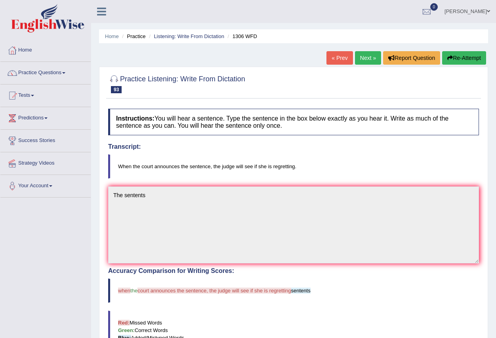
click at [359, 57] on link "Next »" at bounding box center [368, 57] width 26 height 13
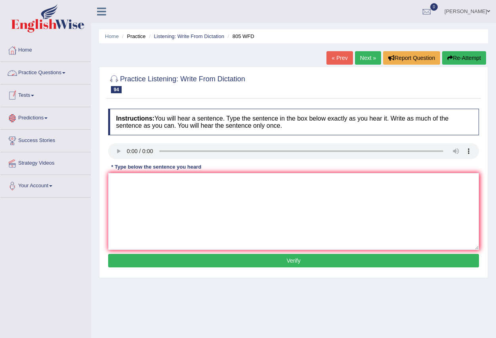
click at [65, 73] on span at bounding box center [63, 73] width 3 height 2
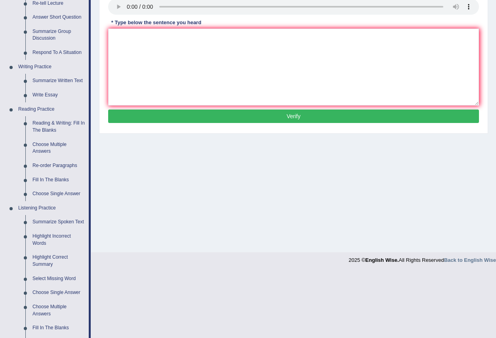
scroll to position [238, 0]
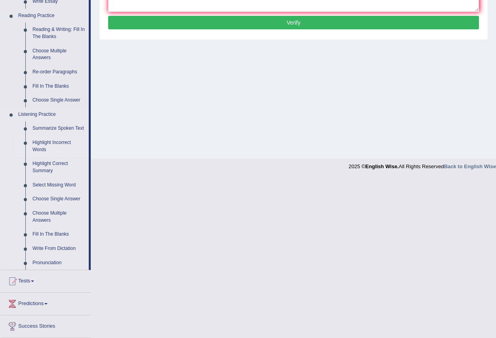
click at [62, 142] on link "Highlight Incorrect Words" at bounding box center [59, 146] width 60 height 21
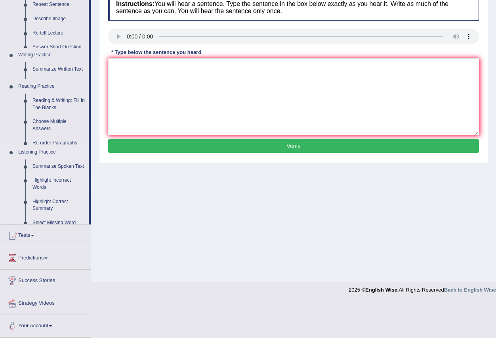
scroll to position [78, 0]
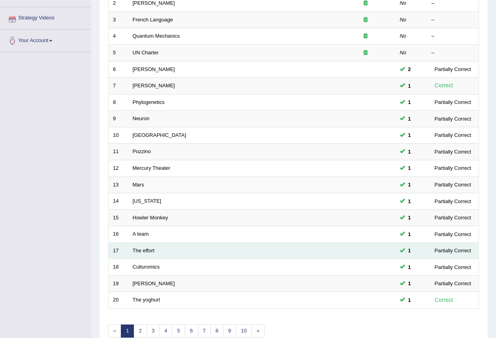
scroll to position [187, 0]
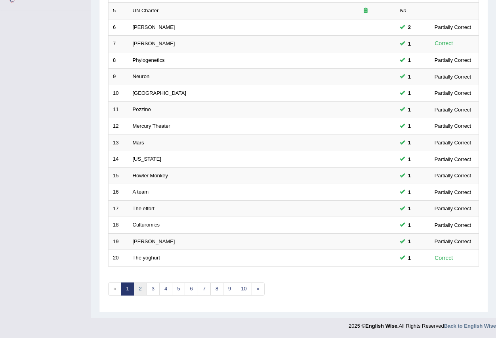
click at [140, 289] on link "2" at bounding box center [140, 288] width 13 height 13
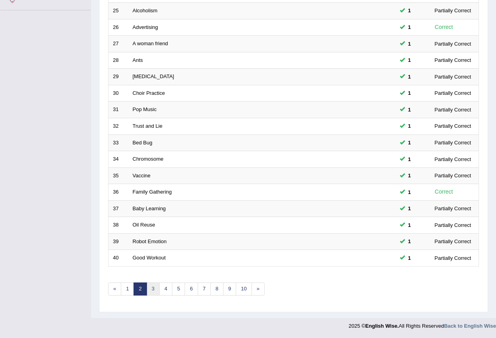
click at [152, 289] on link "3" at bounding box center [153, 288] width 13 height 13
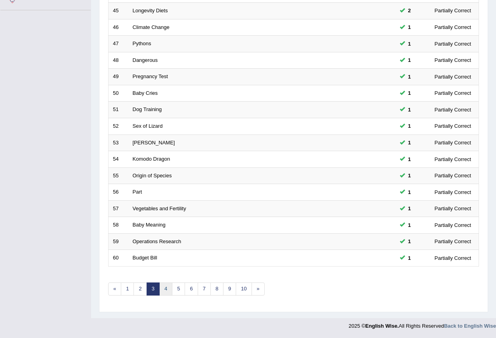
click at [166, 289] on link "4" at bounding box center [165, 288] width 13 height 13
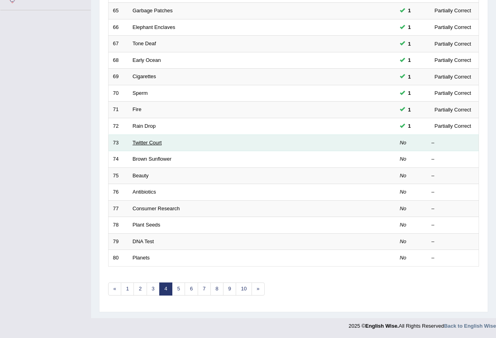
click at [153, 143] on link "Twitter Court" at bounding box center [147, 143] width 29 height 6
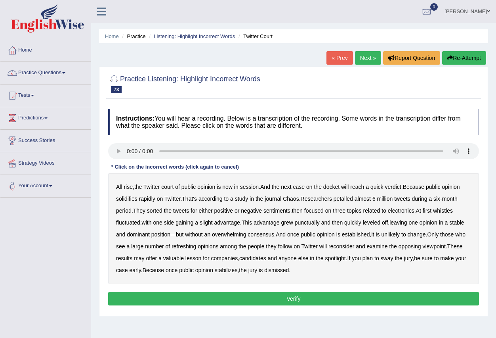
click at [363, 58] on link "Next »" at bounding box center [368, 57] width 26 height 13
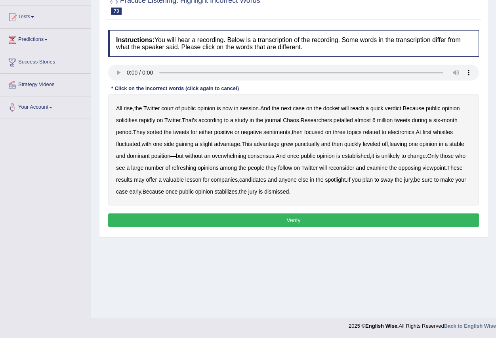
click at [348, 121] on b "petalled" at bounding box center [343, 120] width 19 height 6
click at [446, 131] on b "whistles" at bounding box center [443, 132] width 20 height 6
drag, startPoint x: 314, startPoint y: 146, endPoint x: 321, endPoint y: 146, distance: 6.7
click at [317, 146] on b "punctually" at bounding box center [307, 144] width 25 height 6
click at [183, 167] on b "refreshing" at bounding box center [184, 167] width 25 height 6
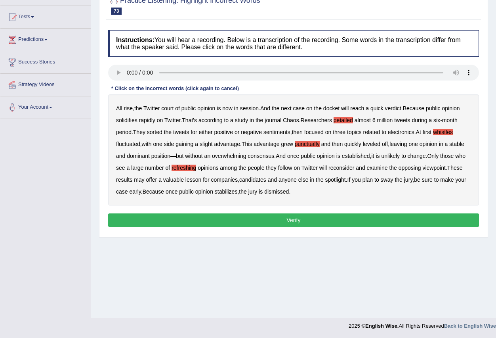
click at [291, 218] on button "Verify" at bounding box center [293, 219] width 371 height 13
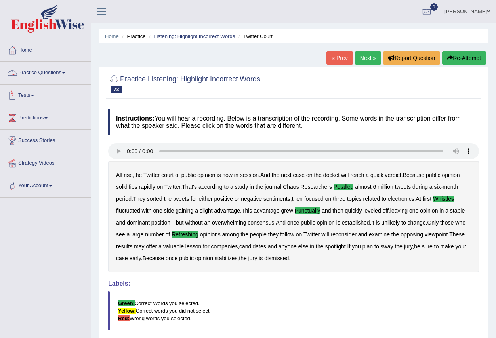
click at [69, 74] on link "Practice Questions" at bounding box center [45, 72] width 90 height 20
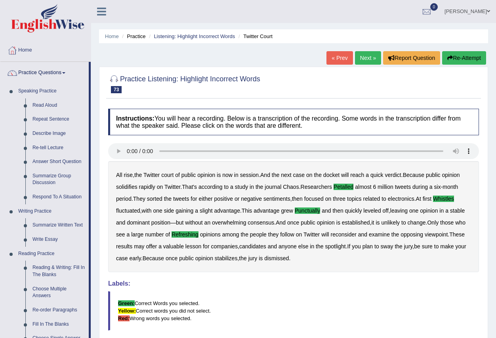
click at [367, 61] on link "Next »" at bounding box center [368, 57] width 26 height 13
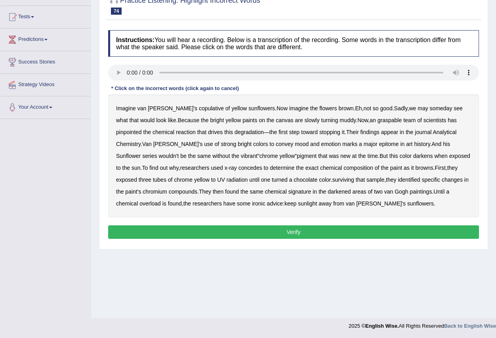
click at [199, 109] on b "copulative" at bounding box center [211, 108] width 25 height 6
drag, startPoint x: 207, startPoint y: 107, endPoint x: 226, endPoint y: 114, distance: 19.4
click at [231, 108] on b "yellow" at bounding box center [238, 108] width 15 height 6
click at [378, 122] on b "graspable" at bounding box center [390, 120] width 25 height 6
click at [333, 179] on b "surviving" at bounding box center [344, 179] width 22 height 6
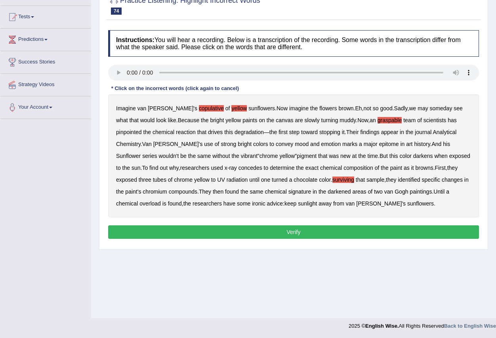
click at [296, 235] on button "Verify" at bounding box center [293, 231] width 371 height 13
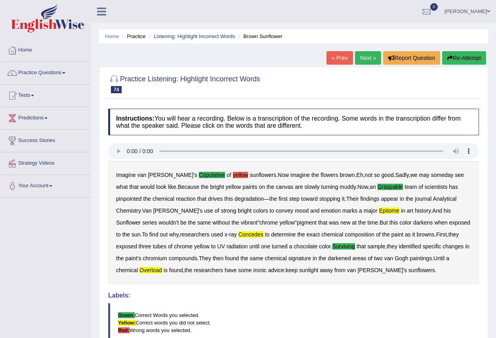
click at [371, 60] on link "Next »" at bounding box center [368, 57] width 26 height 13
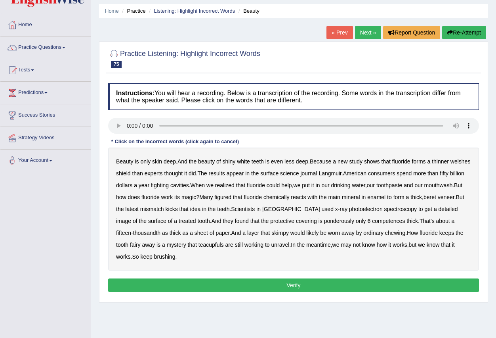
scroll to position [40, 0]
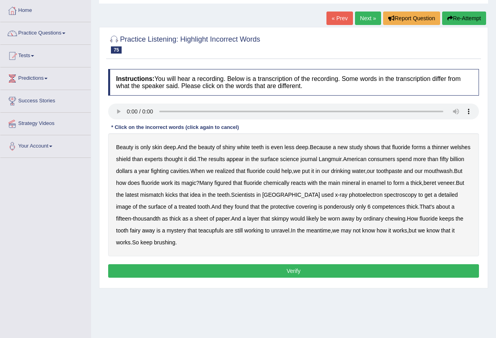
click at [451, 150] on b "welshes" at bounding box center [461, 147] width 20 height 6
click at [287, 272] on button "Verify" at bounding box center [293, 270] width 371 height 13
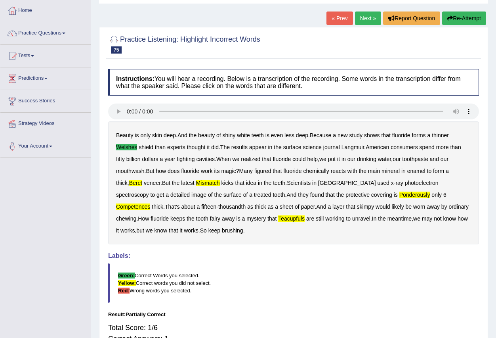
click at [368, 18] on link "Next »" at bounding box center [368, 17] width 26 height 13
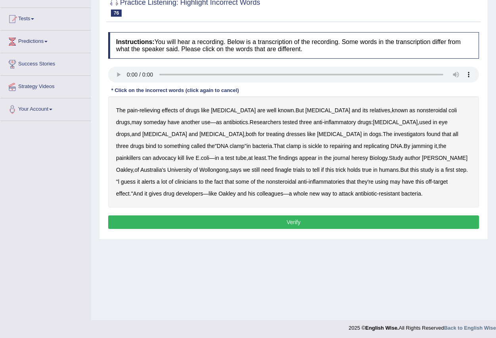
scroll to position [78, 0]
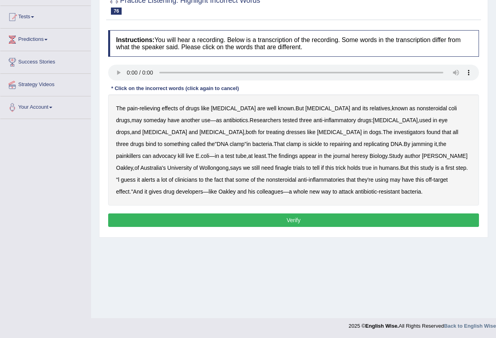
drag, startPoint x: 371, startPoint y: 145, endPoint x: 371, endPoint y: 150, distance: 5.2
click at [176, 153] on b "advocacy" at bounding box center [164, 156] width 23 height 6
click at [293, 219] on button "Verify" at bounding box center [293, 219] width 371 height 13
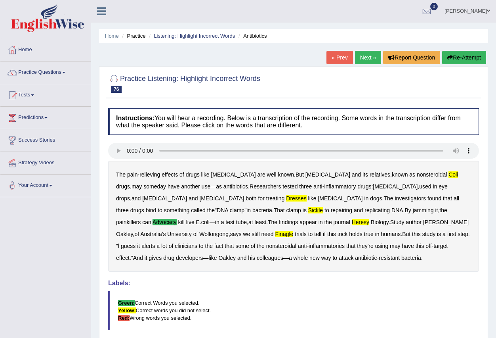
scroll to position [0, 0]
